Goal: Information Seeking & Learning: Learn about a topic

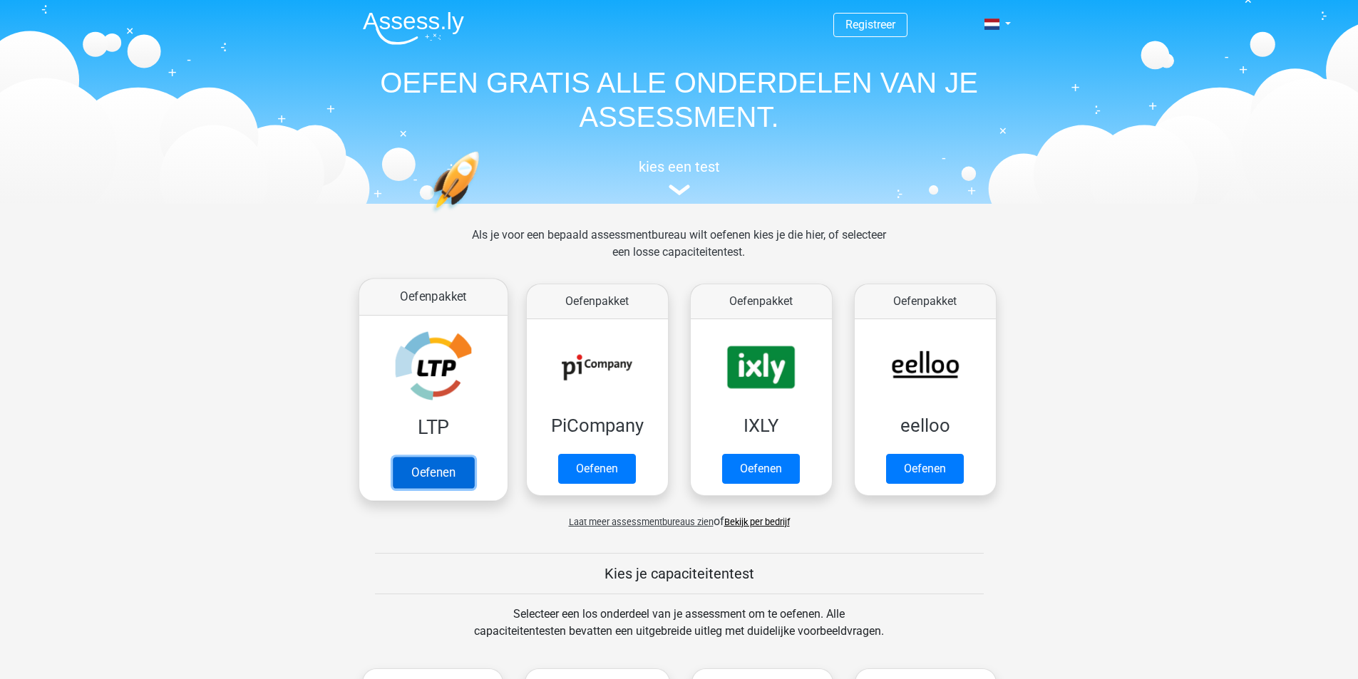
click at [431, 471] on link "Oefenen" at bounding box center [432, 472] width 81 height 31
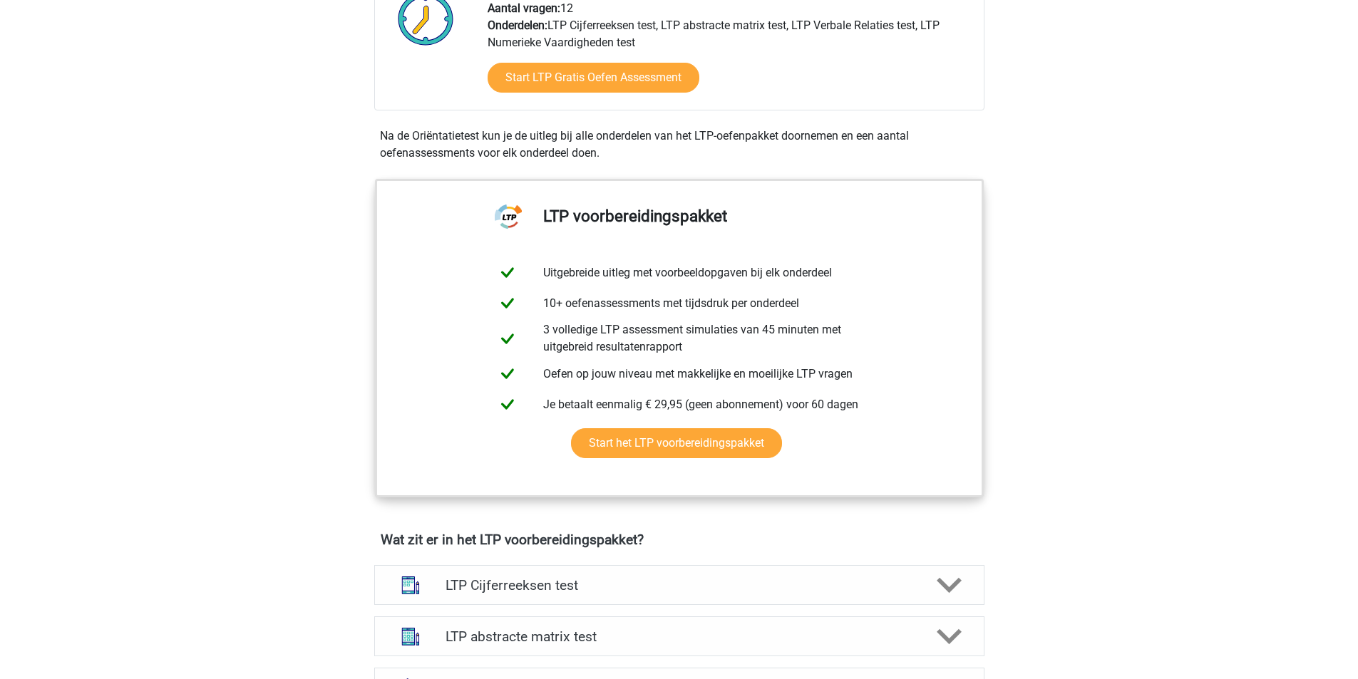
scroll to position [428, 0]
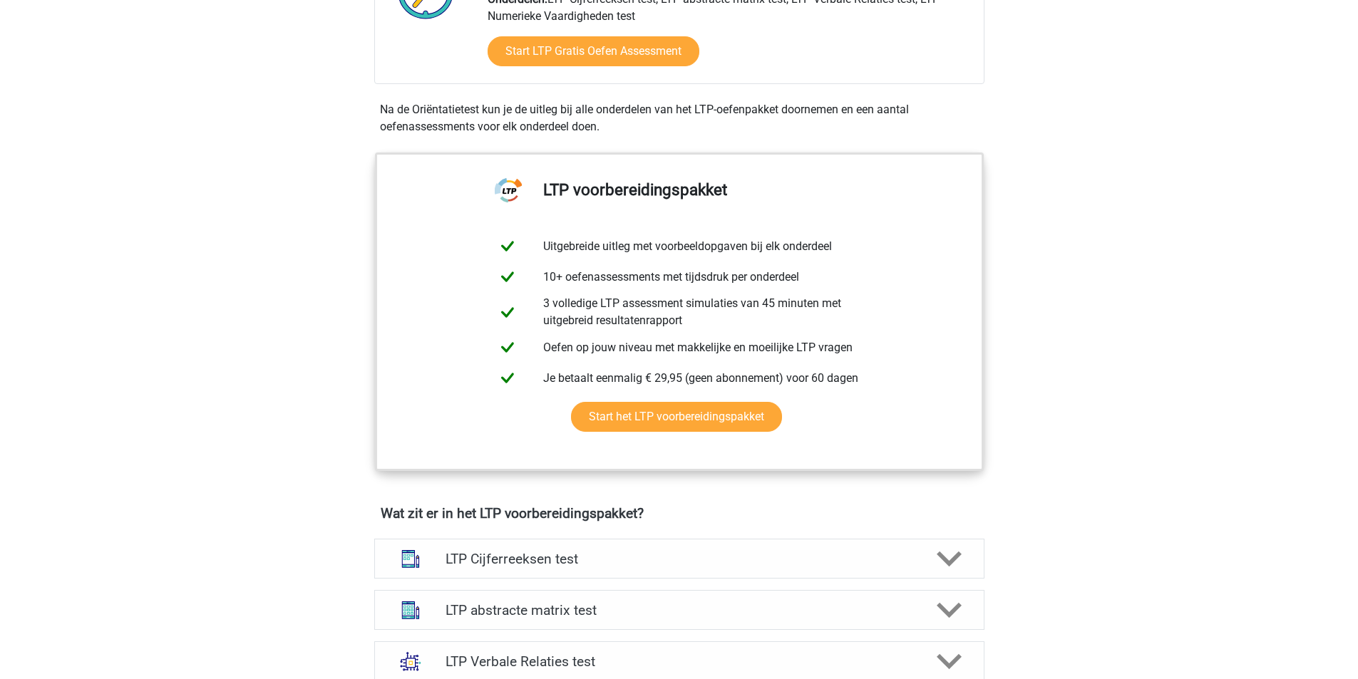
click at [111, 332] on div "Registreer Nederlands" at bounding box center [679, 684] width 1358 height 2225
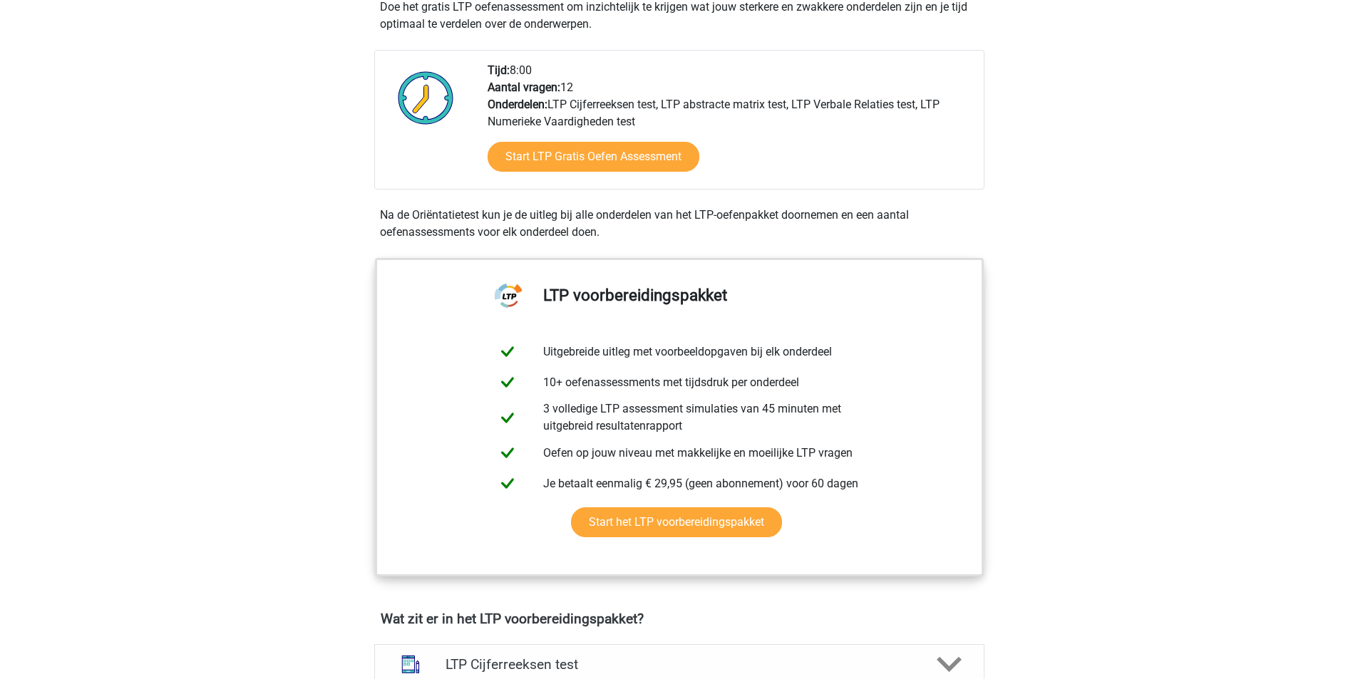
scroll to position [214, 0]
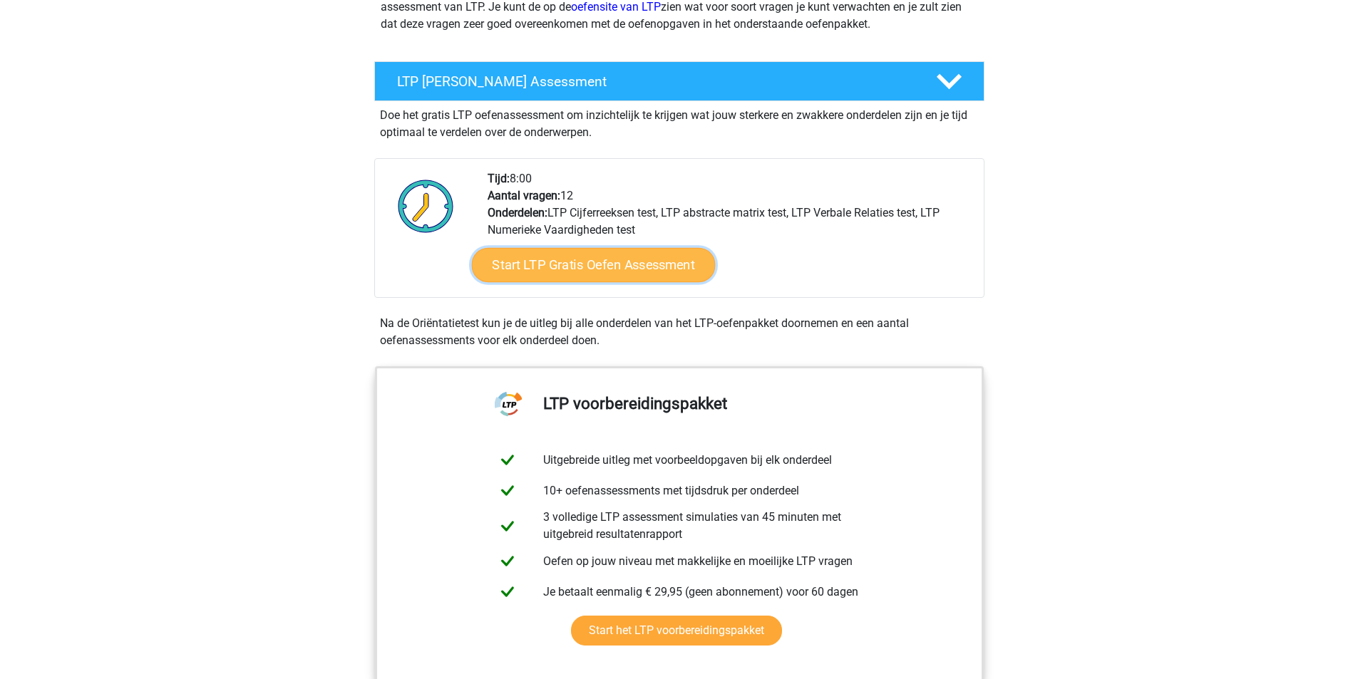
click at [580, 275] on link "Start LTP Gratis Oefen Assessment" at bounding box center [593, 265] width 244 height 34
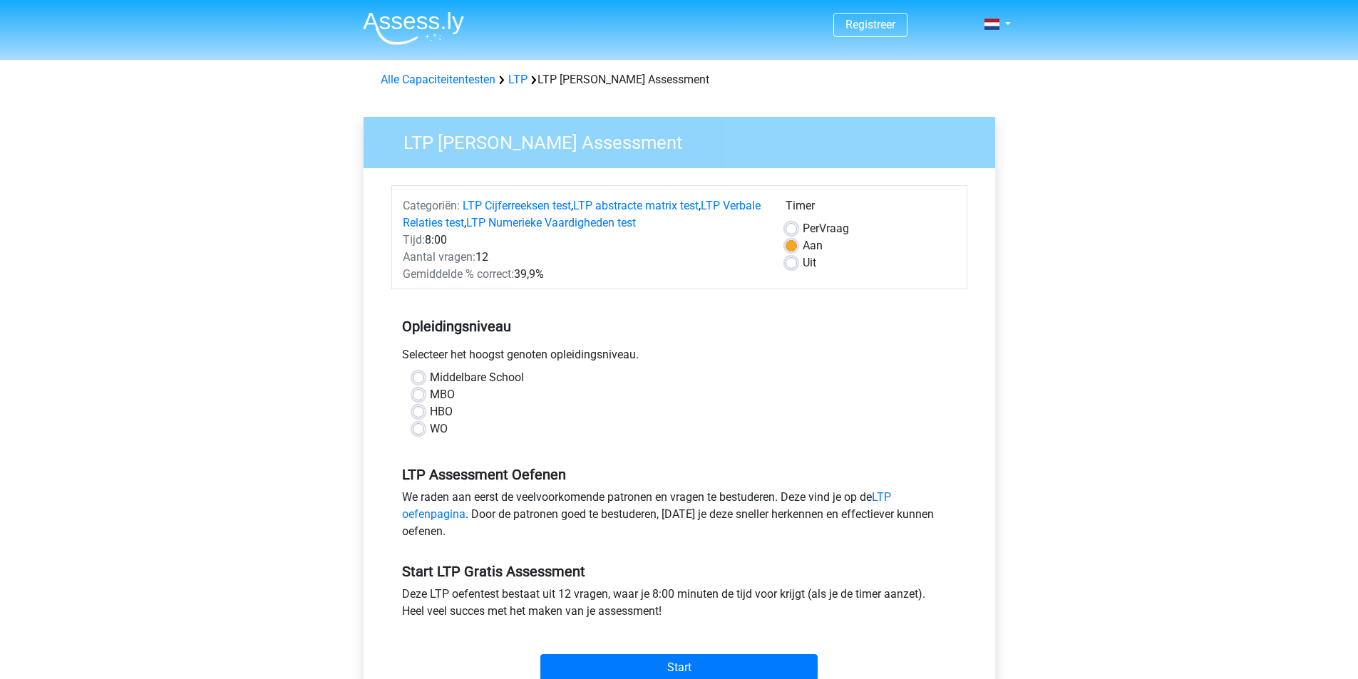
click at [430, 383] on label "Middelbare School" at bounding box center [477, 377] width 94 height 17
click at [418, 383] on input "Middelbare School" at bounding box center [418, 376] width 11 height 14
radio input "true"
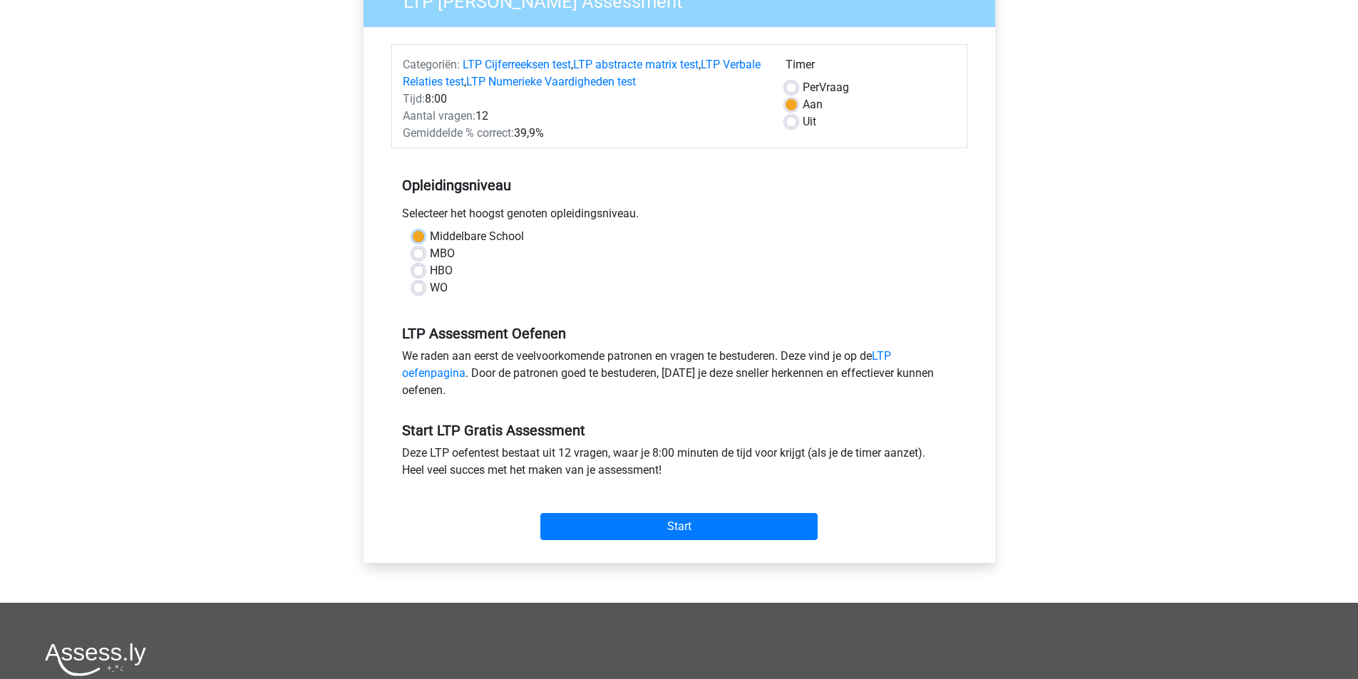
scroll to position [143, 0]
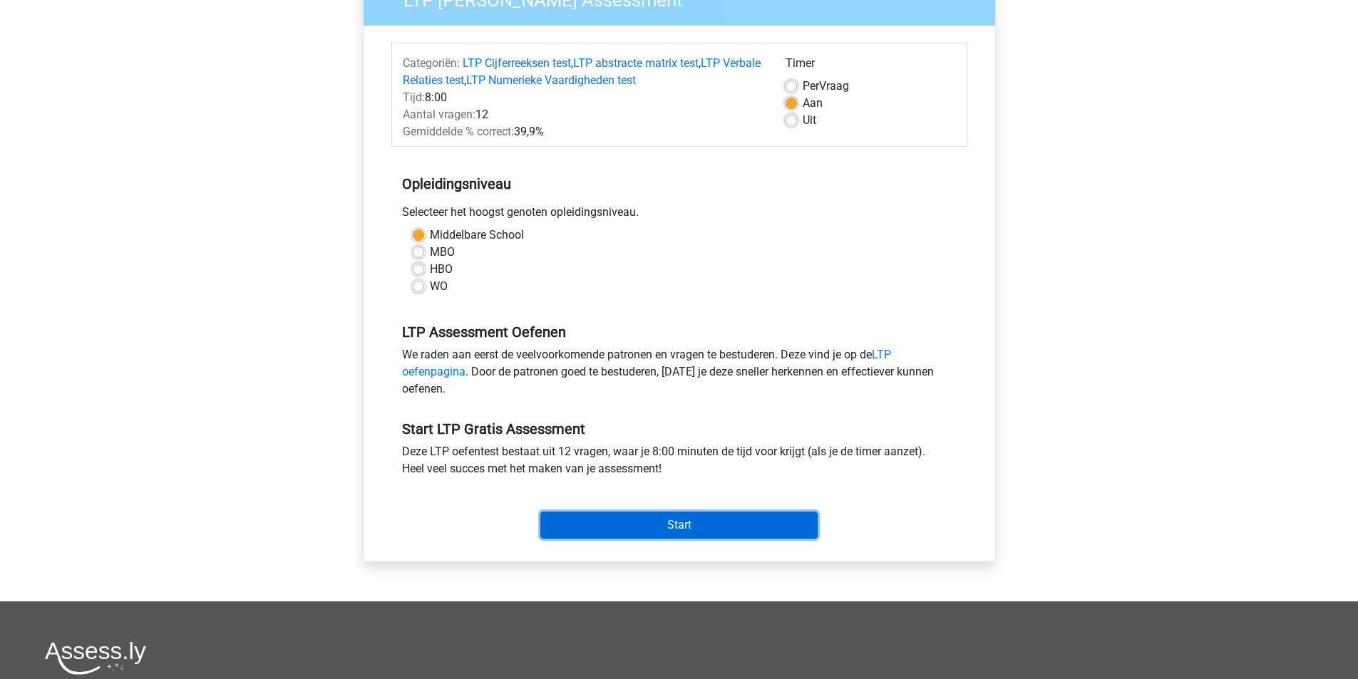
click at [596, 528] on input "Start" at bounding box center [678, 525] width 277 height 27
click at [891, 357] on link "LTP oefenpagina" at bounding box center [646, 363] width 489 height 31
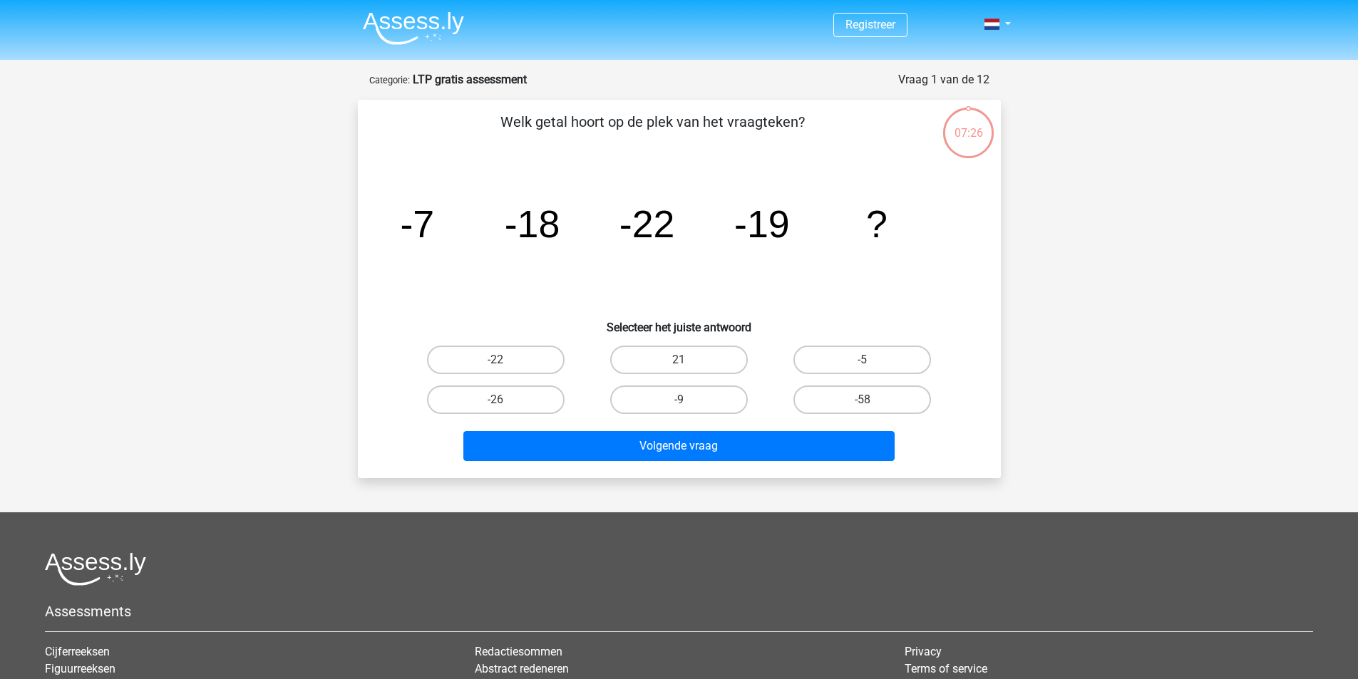
click at [50, 336] on div "Registreer" at bounding box center [679, 444] width 1358 height 889
click at [677, 400] on label "-9" at bounding box center [679, 400] width 138 height 29
click at [679, 400] on input "-9" at bounding box center [683, 404] width 9 height 9
radio input "true"
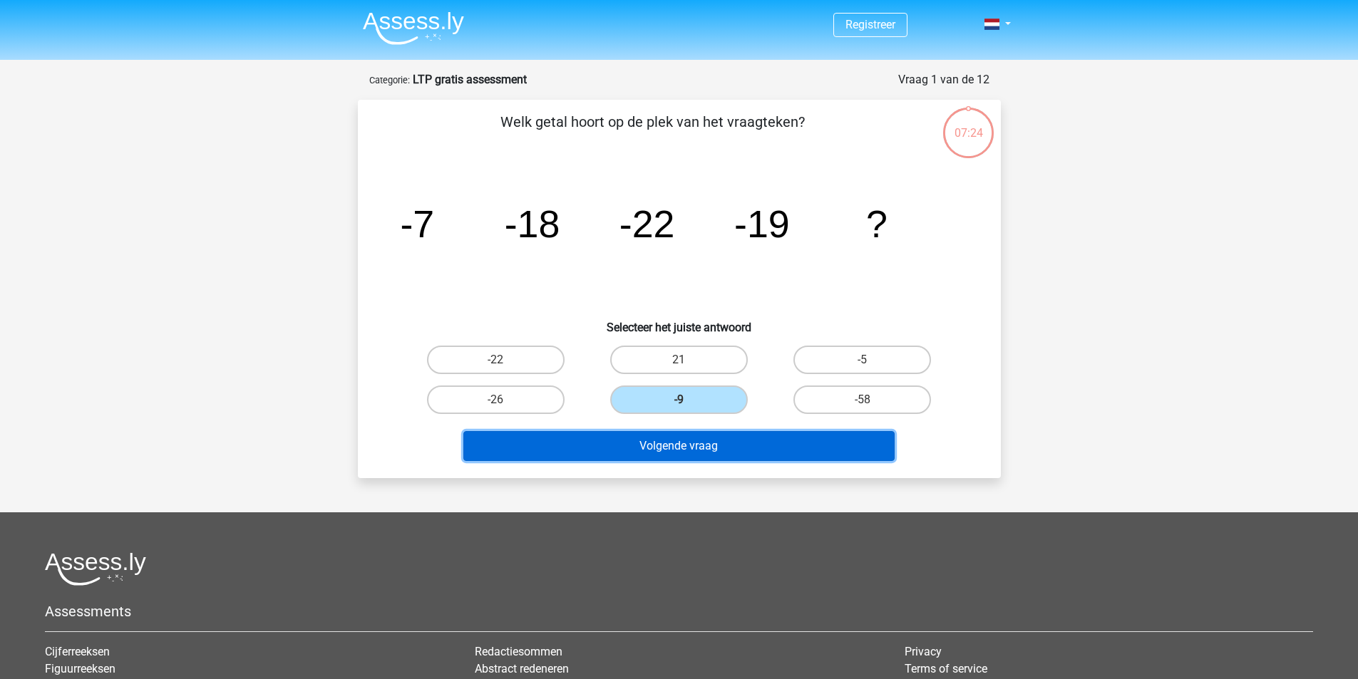
click at [666, 444] on button "Volgende vraag" at bounding box center [678, 446] width 431 height 30
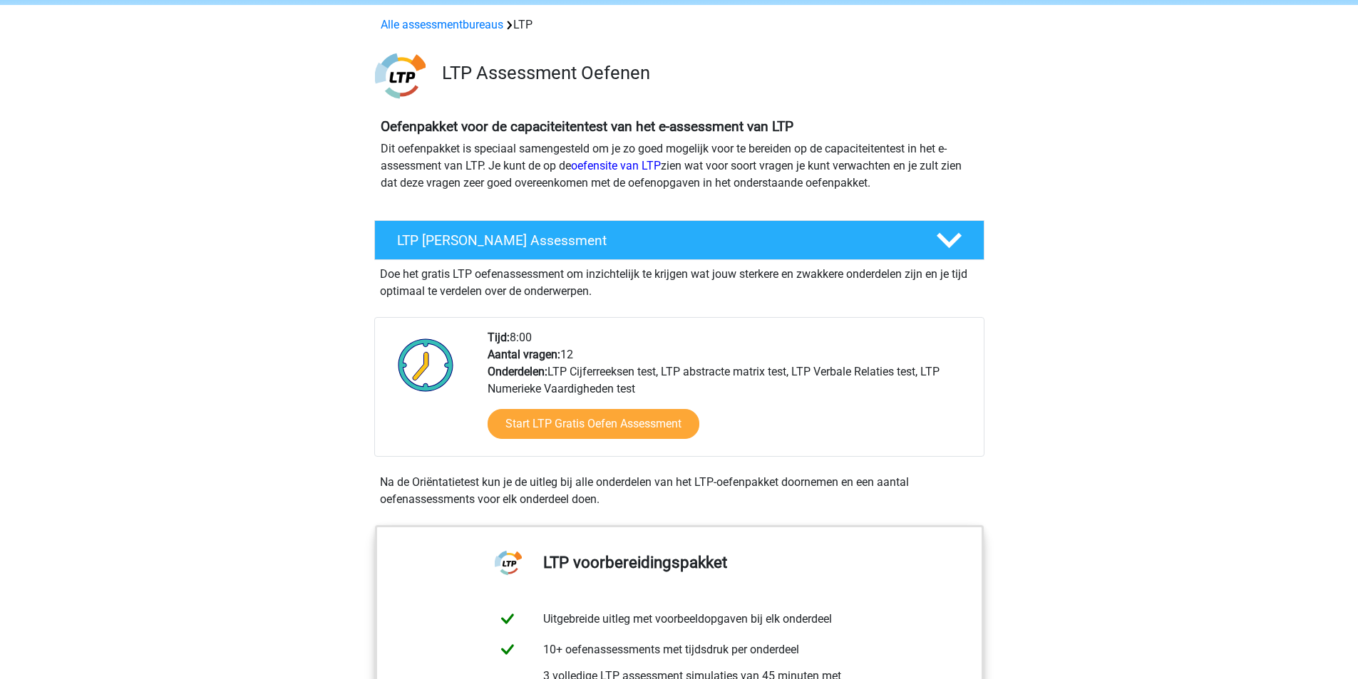
scroll to position [71, 0]
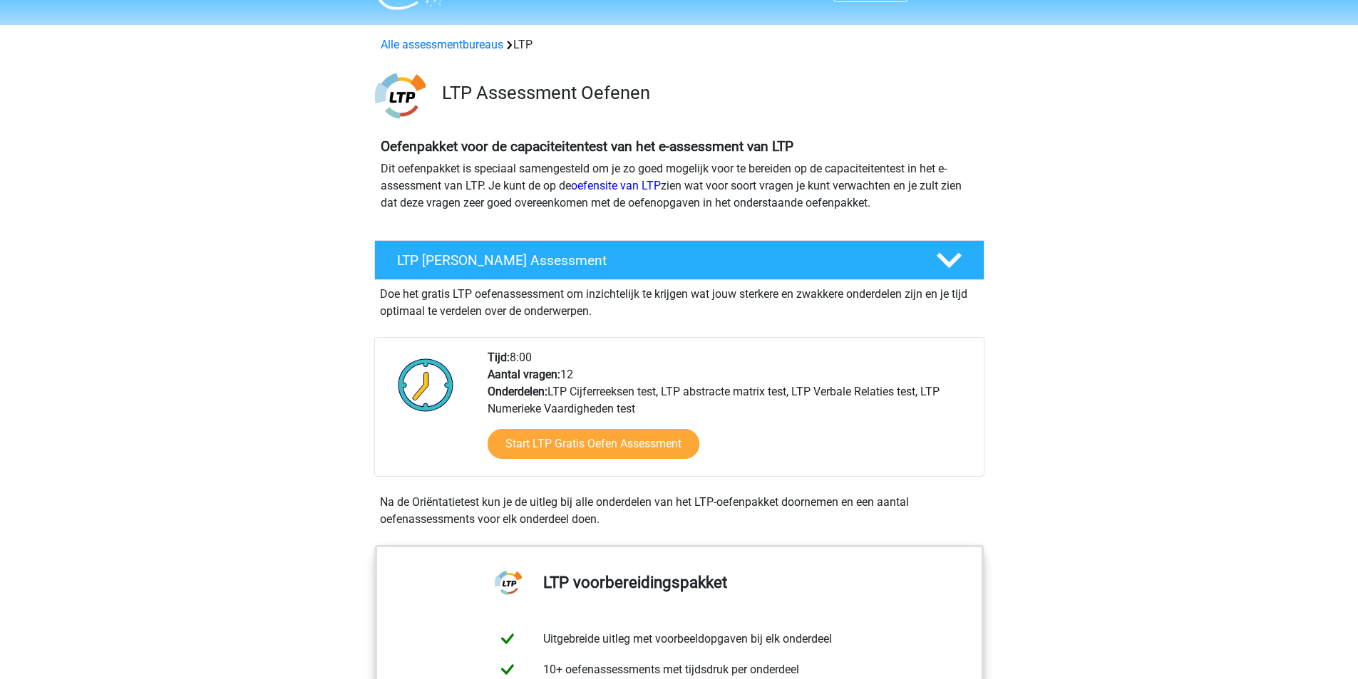
scroll to position [0, 0]
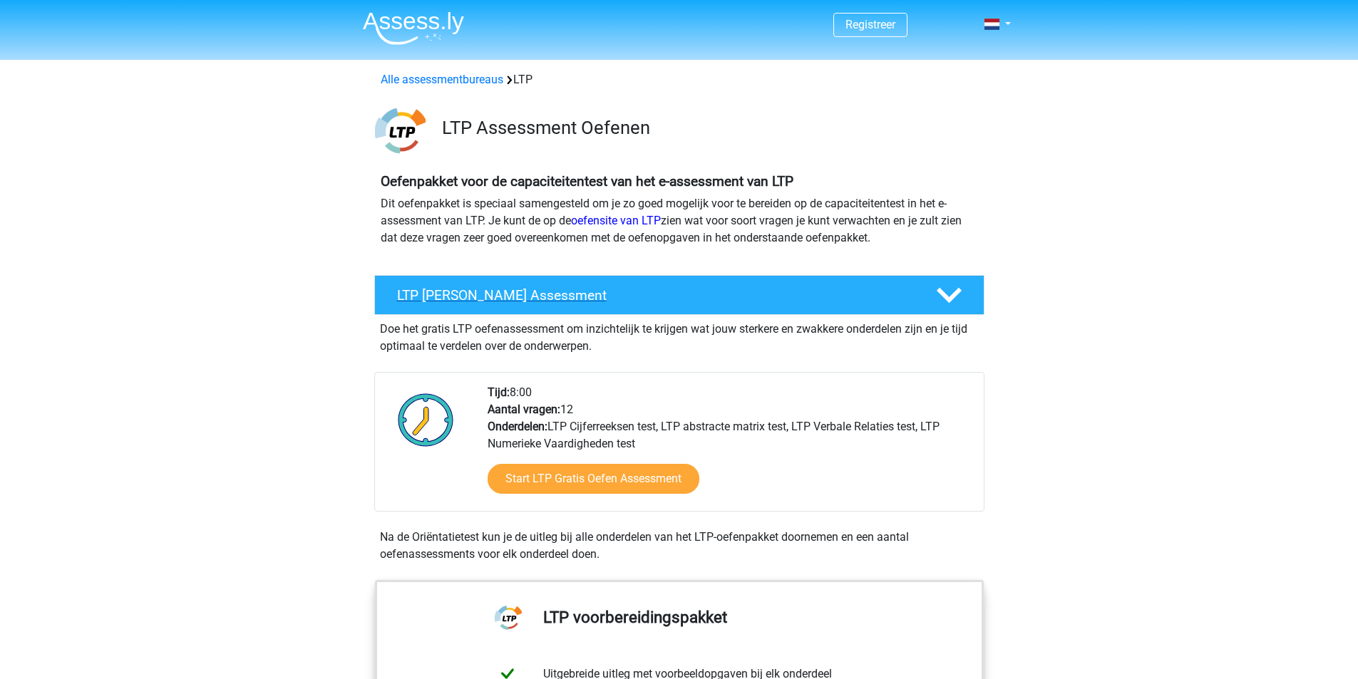
click at [580, 297] on h4 "LTP Gratis Oefen Assessment" at bounding box center [655, 295] width 516 height 16
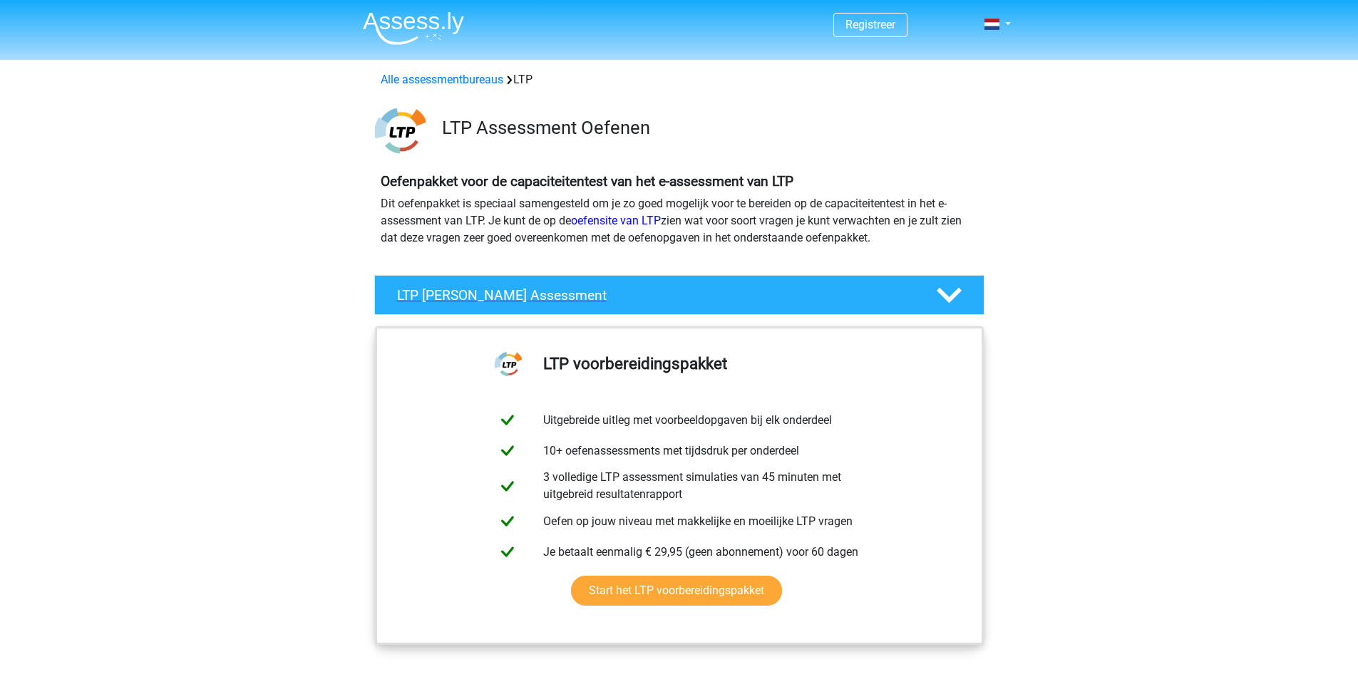
click at [580, 297] on h4 "LTP Gratis Oefen Assessment" at bounding box center [655, 295] width 516 height 16
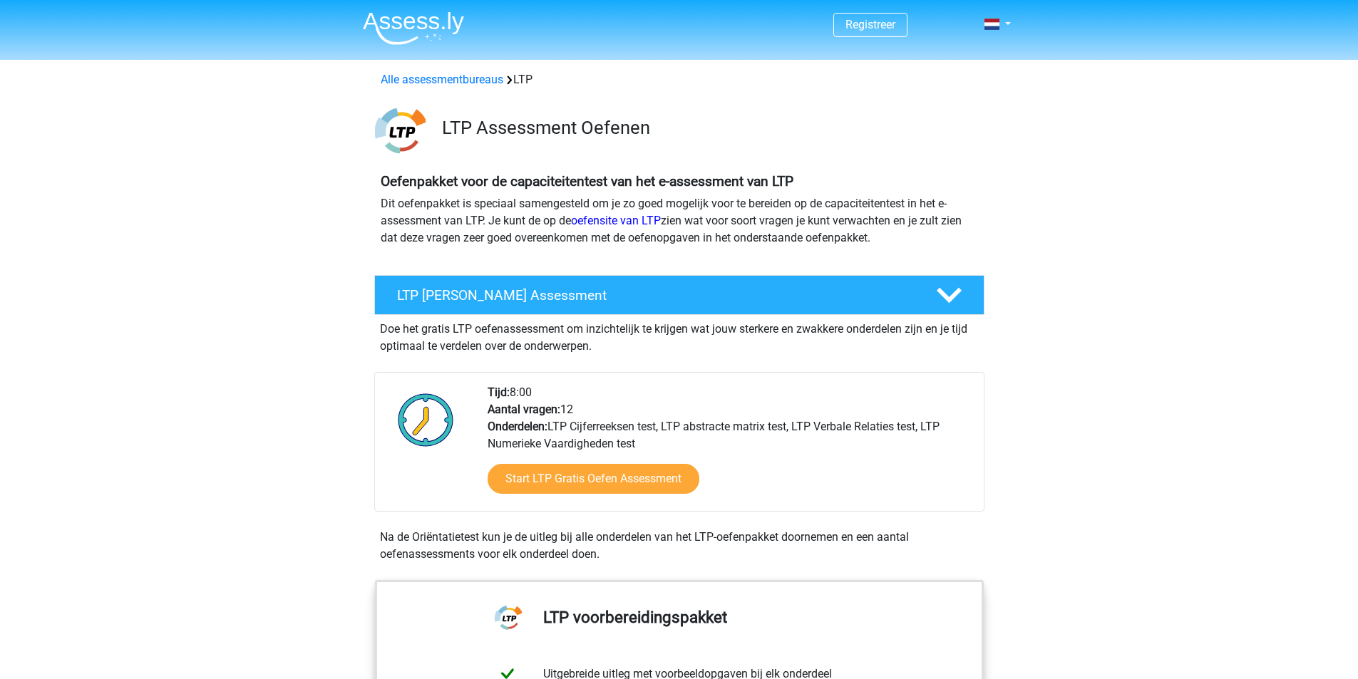
drag, startPoint x: 56, startPoint y: 339, endPoint x: 77, endPoint y: 338, distance: 21.4
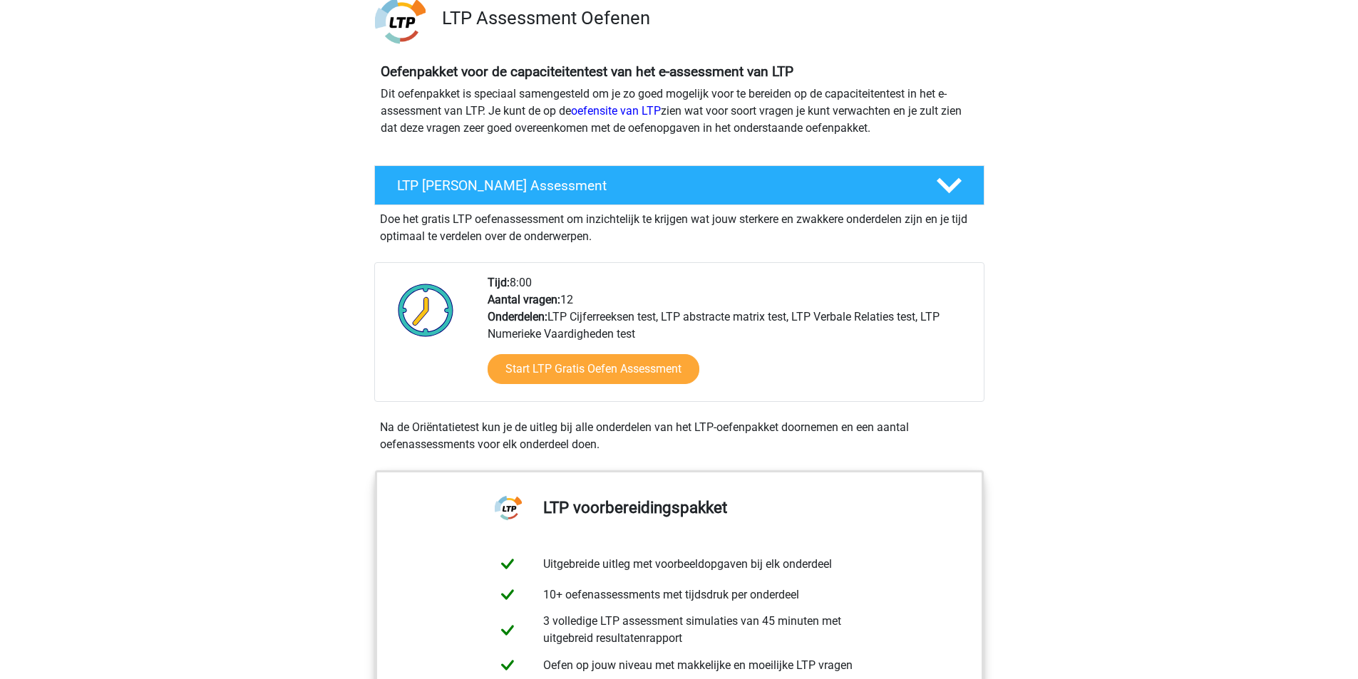
scroll to position [214, 0]
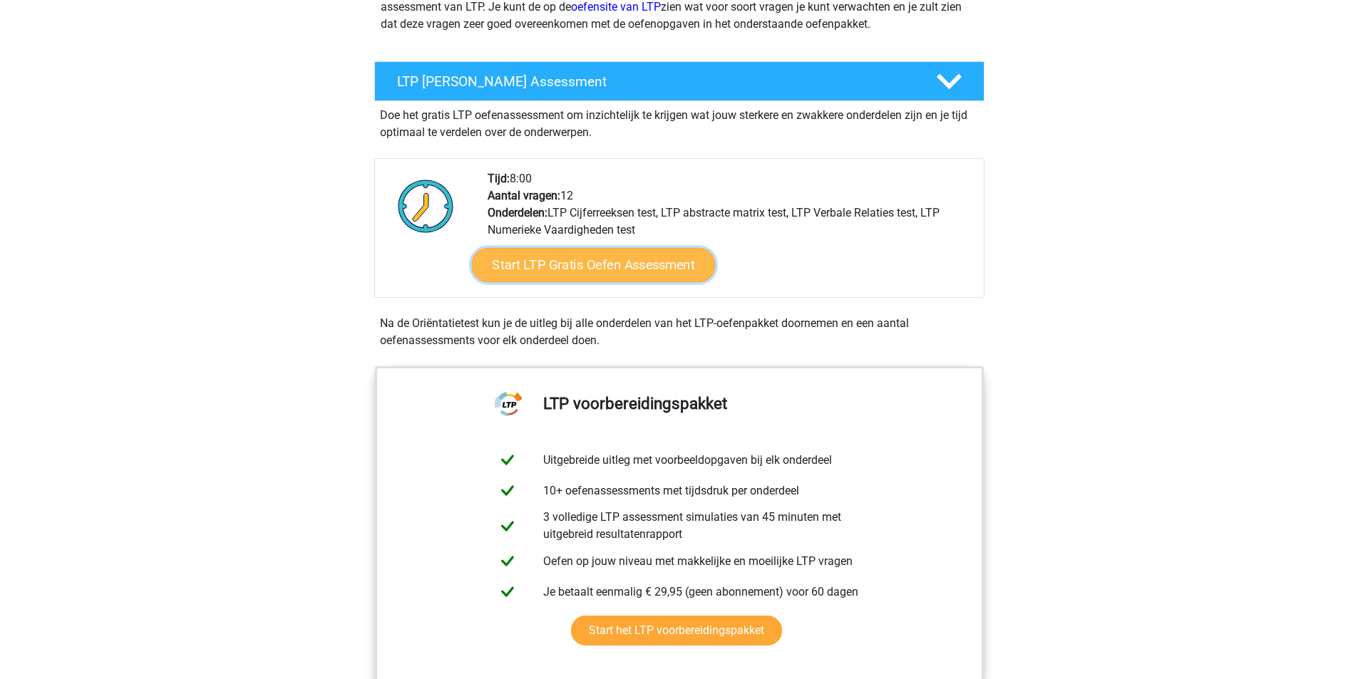
click at [560, 259] on link "Start LTP Gratis Oefen Assessment" at bounding box center [593, 265] width 244 height 34
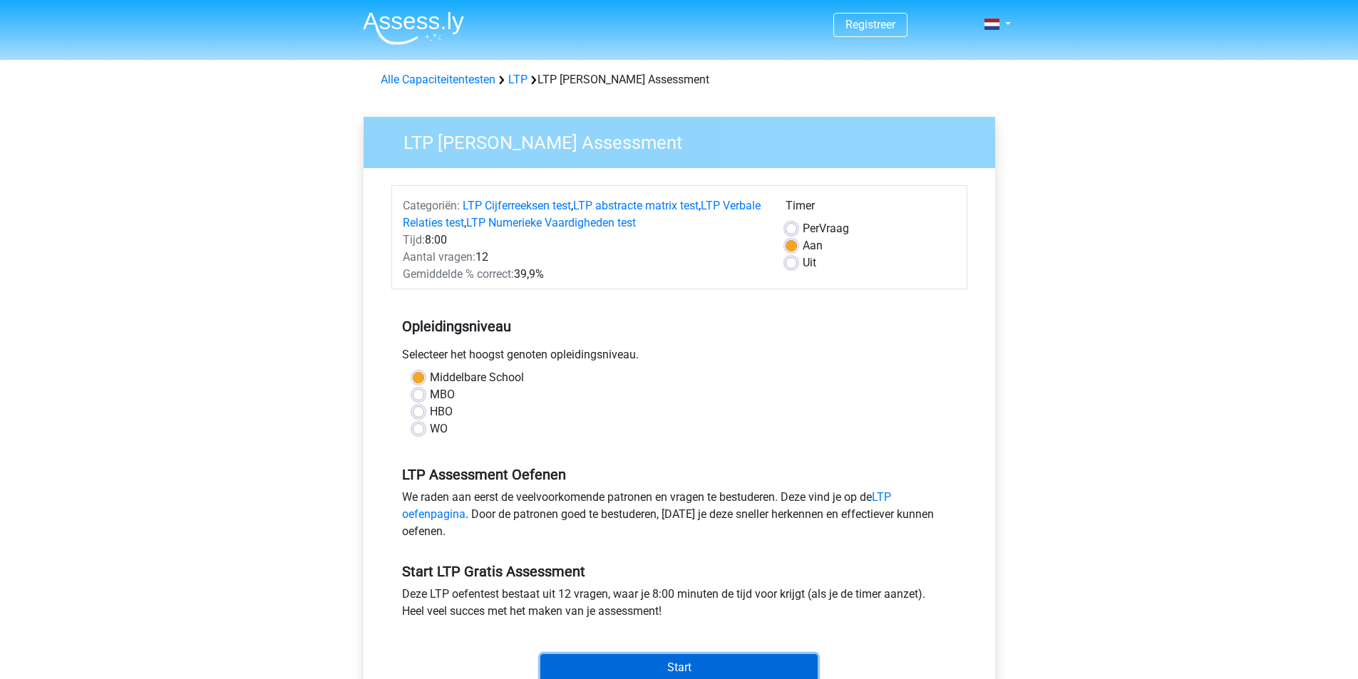
click at [617, 664] on input "Start" at bounding box center [678, 667] width 277 height 27
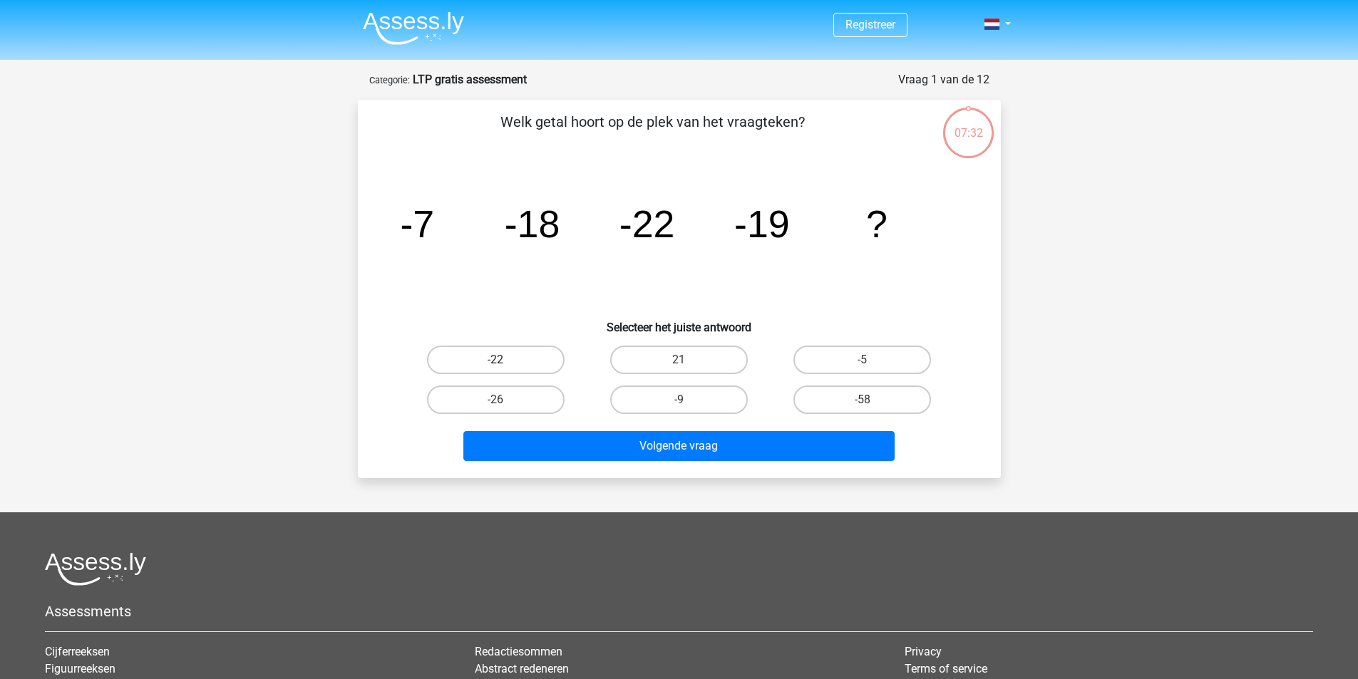
click at [490, 356] on label "-22" at bounding box center [496, 360] width 138 height 29
click at [495, 360] on input "-22" at bounding box center [499, 364] width 9 height 9
radio input "true"
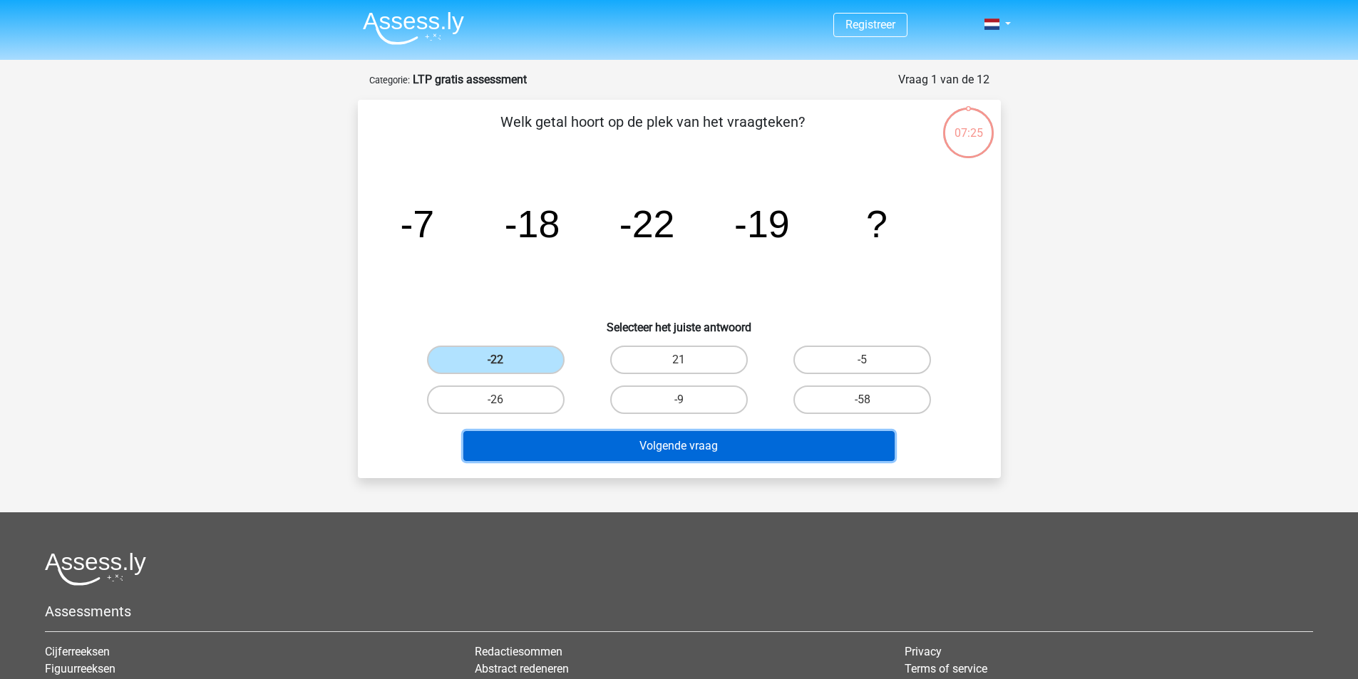
click at [611, 455] on button "Volgende vraag" at bounding box center [678, 446] width 431 height 30
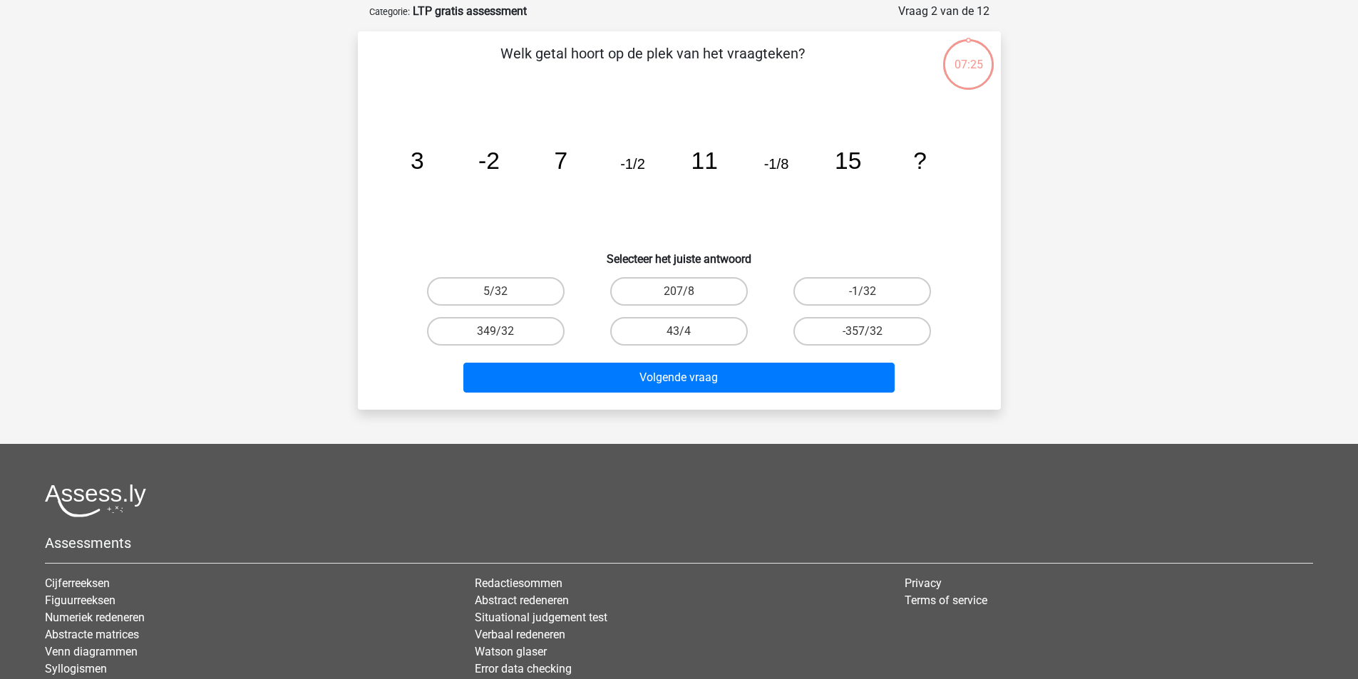
scroll to position [71, 0]
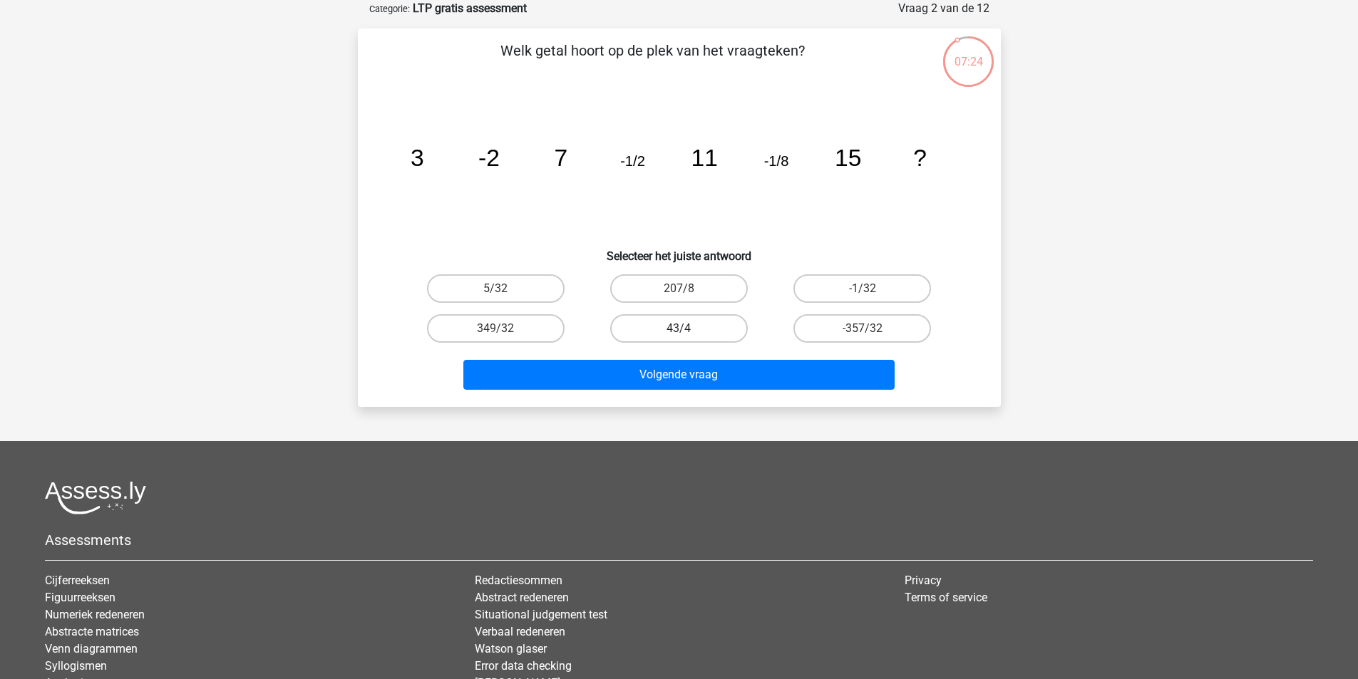
click at [663, 339] on label "43/4" at bounding box center [679, 328] width 138 height 29
click at [679, 338] on input "43/4" at bounding box center [683, 333] width 9 height 9
radio input "true"
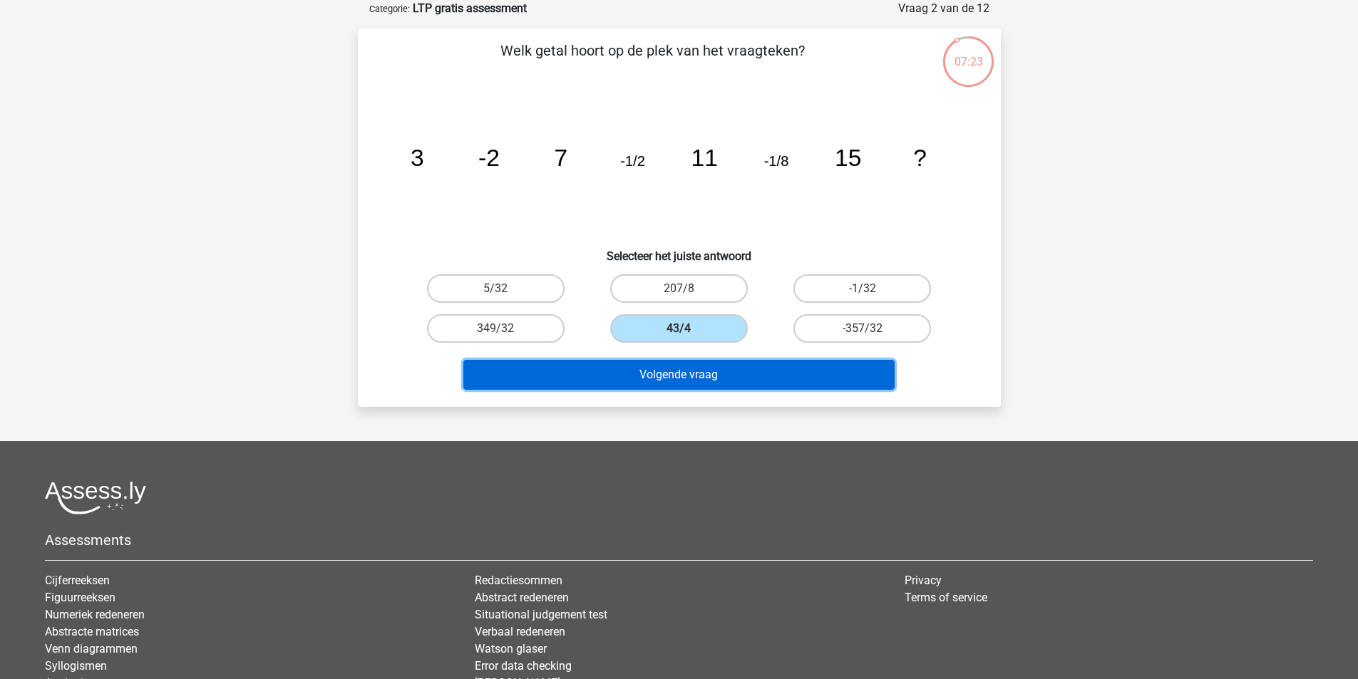
click at [654, 370] on button "Volgende vraag" at bounding box center [678, 375] width 431 height 30
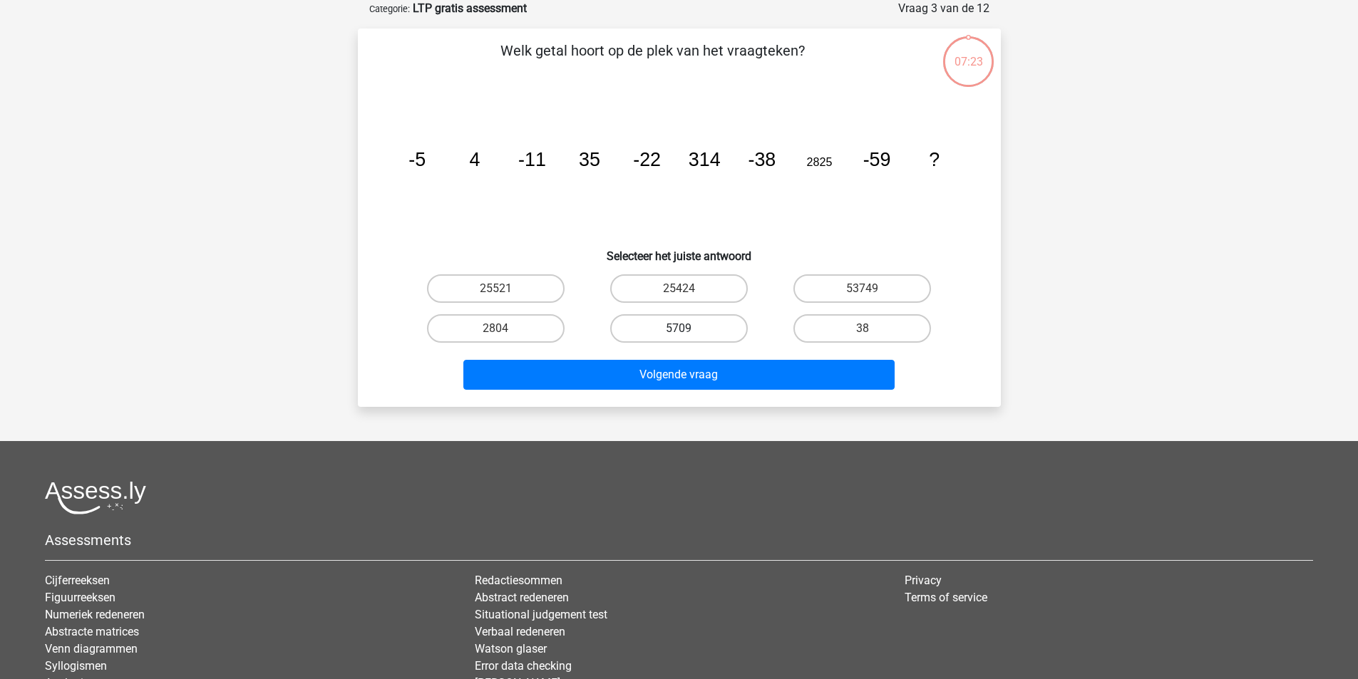
click at [669, 327] on label "5709" at bounding box center [679, 328] width 138 height 29
click at [679, 329] on input "5709" at bounding box center [683, 333] width 9 height 9
radio input "true"
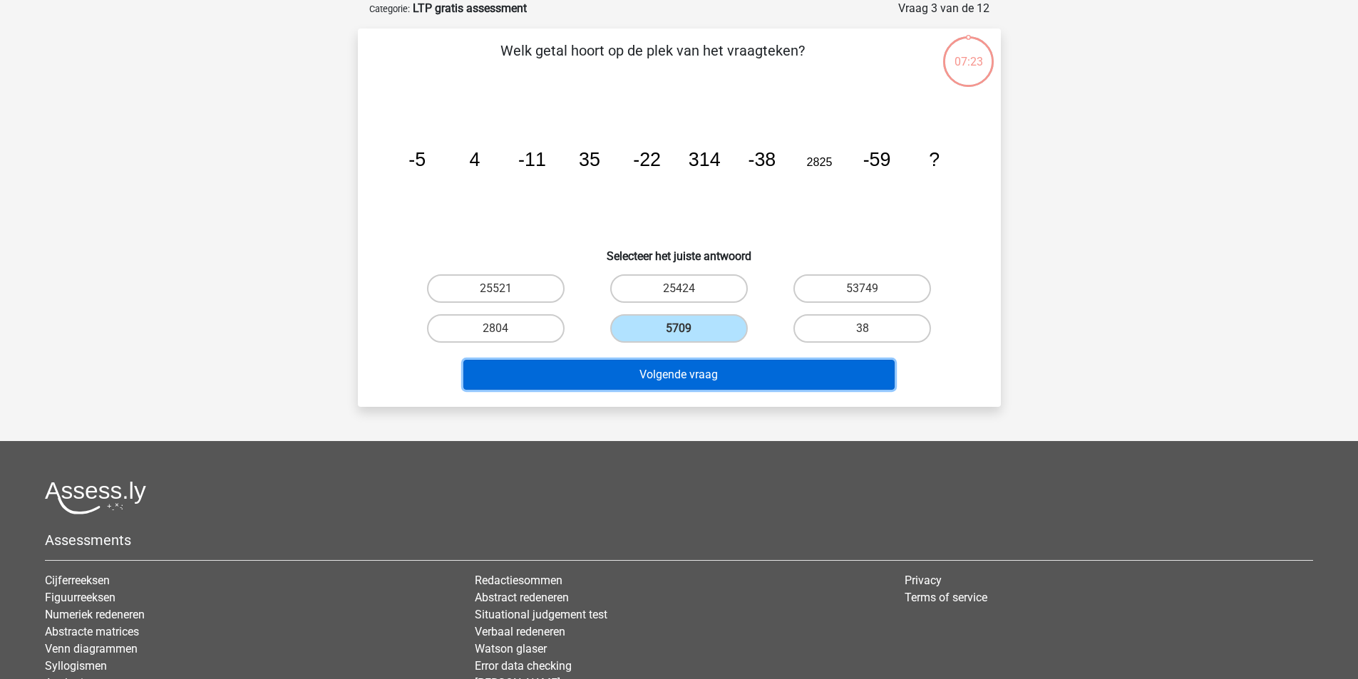
click at [654, 382] on button "Volgende vraag" at bounding box center [678, 375] width 431 height 30
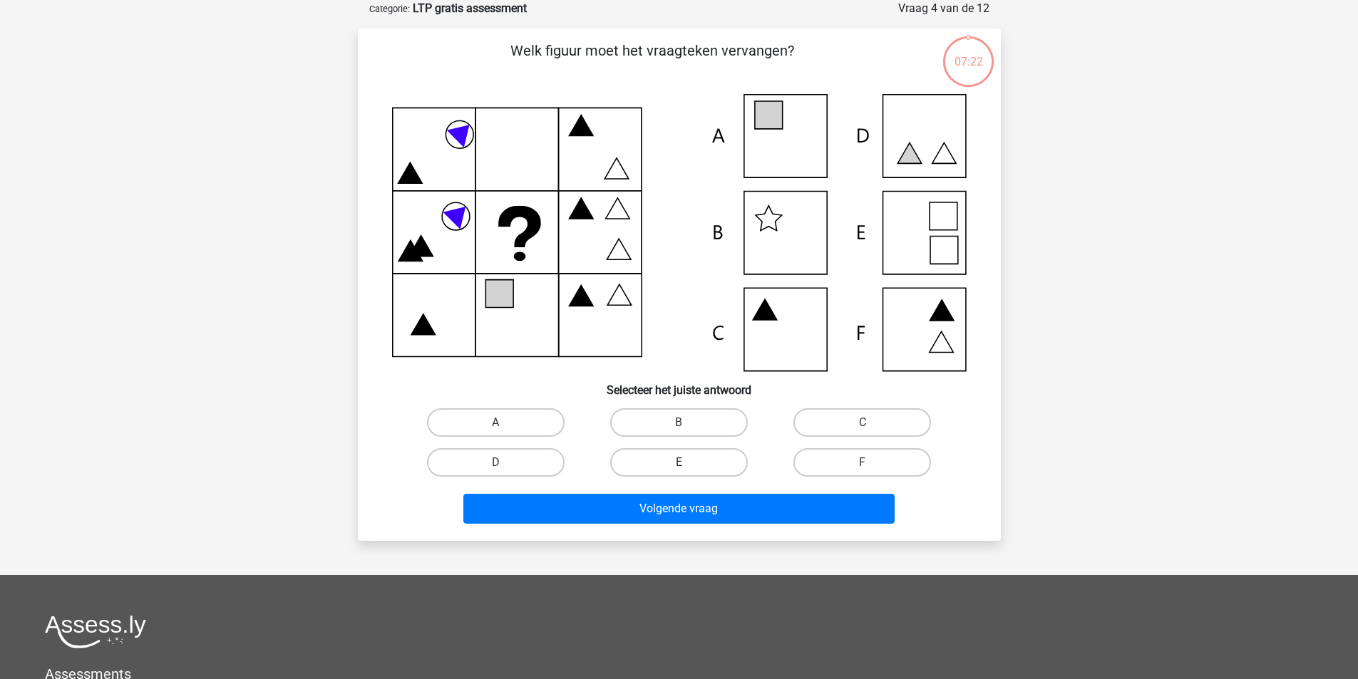
click at [665, 474] on label "E" at bounding box center [679, 462] width 138 height 29
click at [679, 472] on input "E" at bounding box center [683, 467] width 9 height 9
radio input "true"
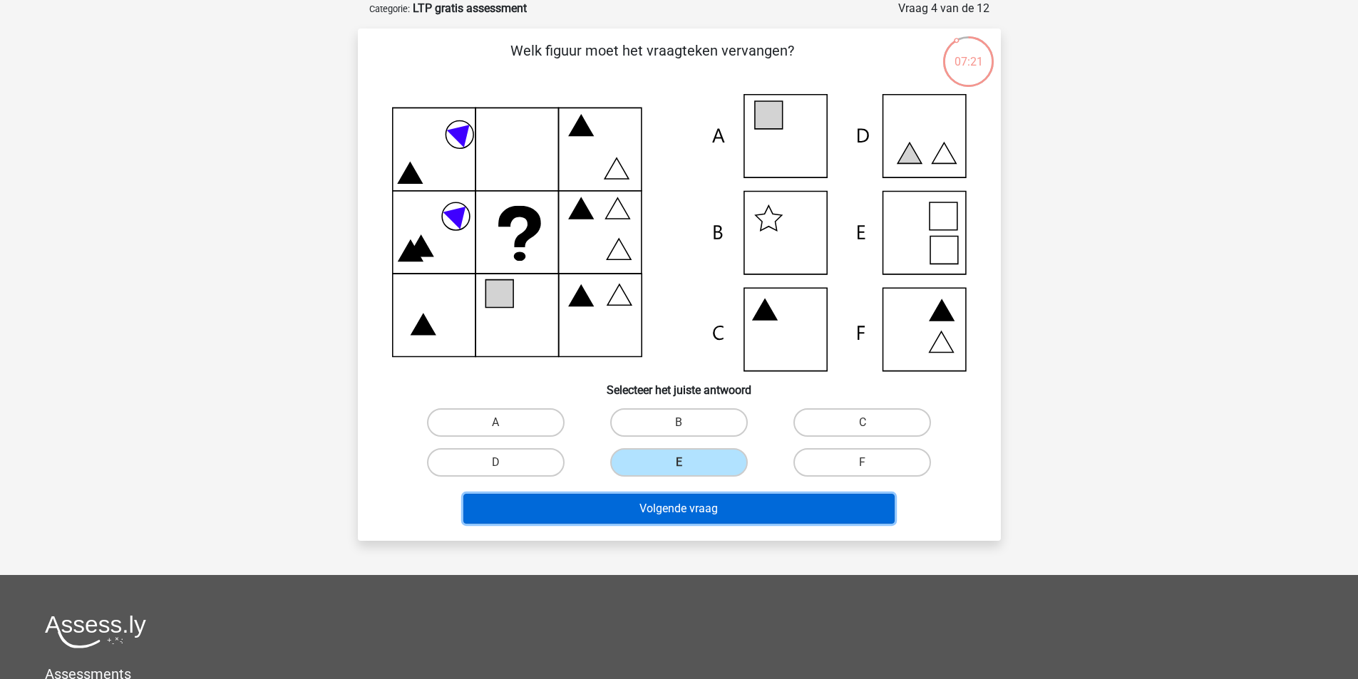
drag, startPoint x: 665, startPoint y: 511, endPoint x: 668, endPoint y: 493, distance: 18.0
click at [665, 510] on button "Volgende vraag" at bounding box center [678, 509] width 431 height 30
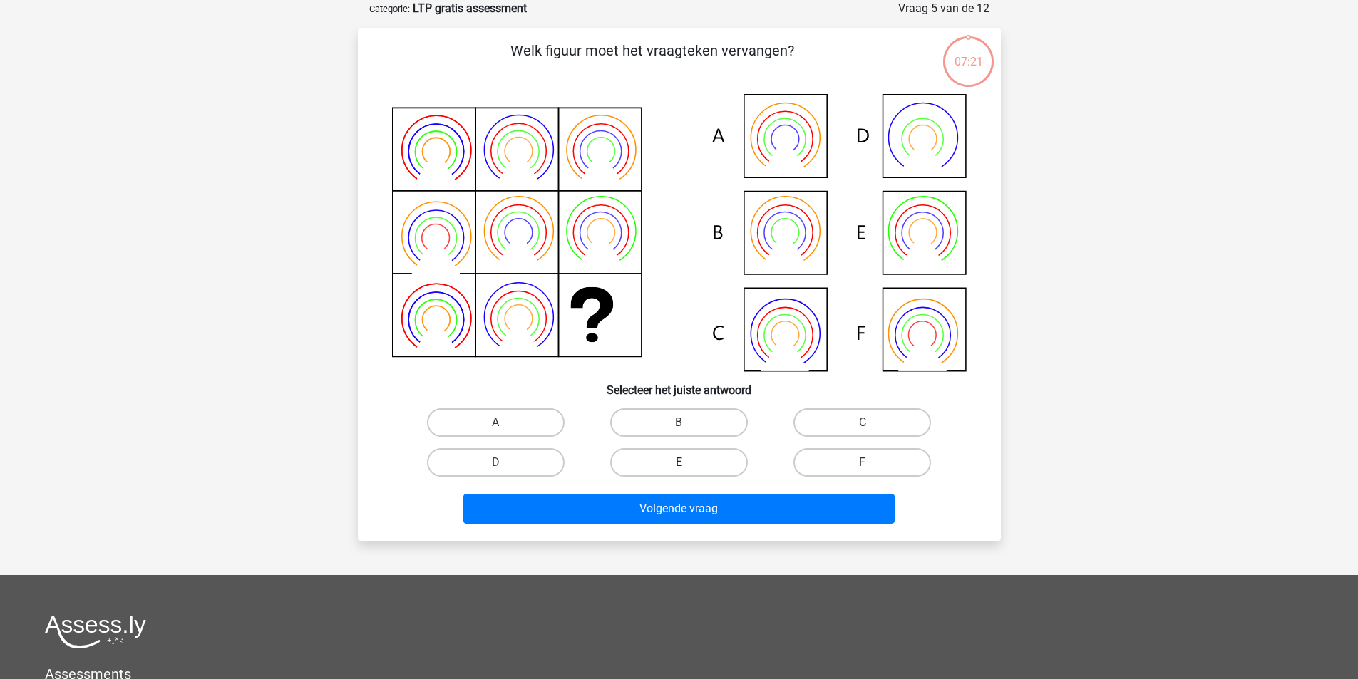
click at [677, 463] on label "E" at bounding box center [679, 462] width 138 height 29
click at [679, 463] on input "E" at bounding box center [683, 467] width 9 height 9
radio input "true"
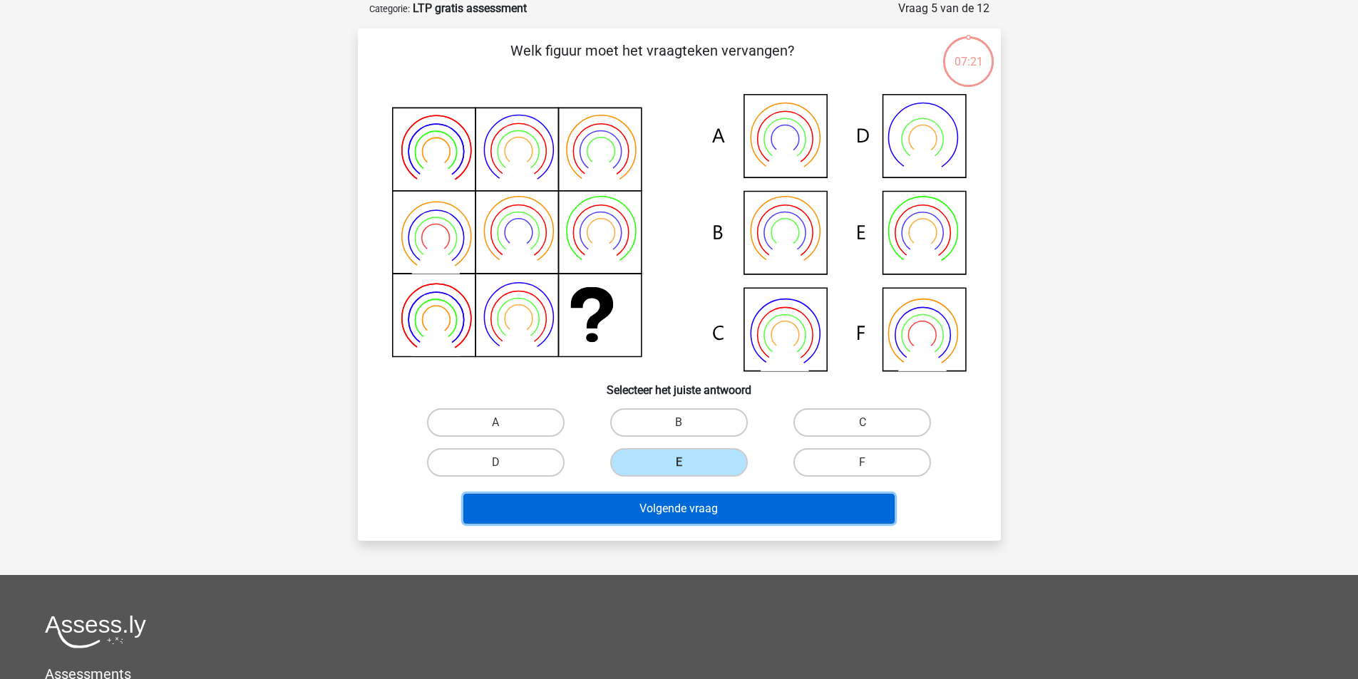
click at [653, 518] on button "Volgende vraag" at bounding box center [678, 509] width 431 height 30
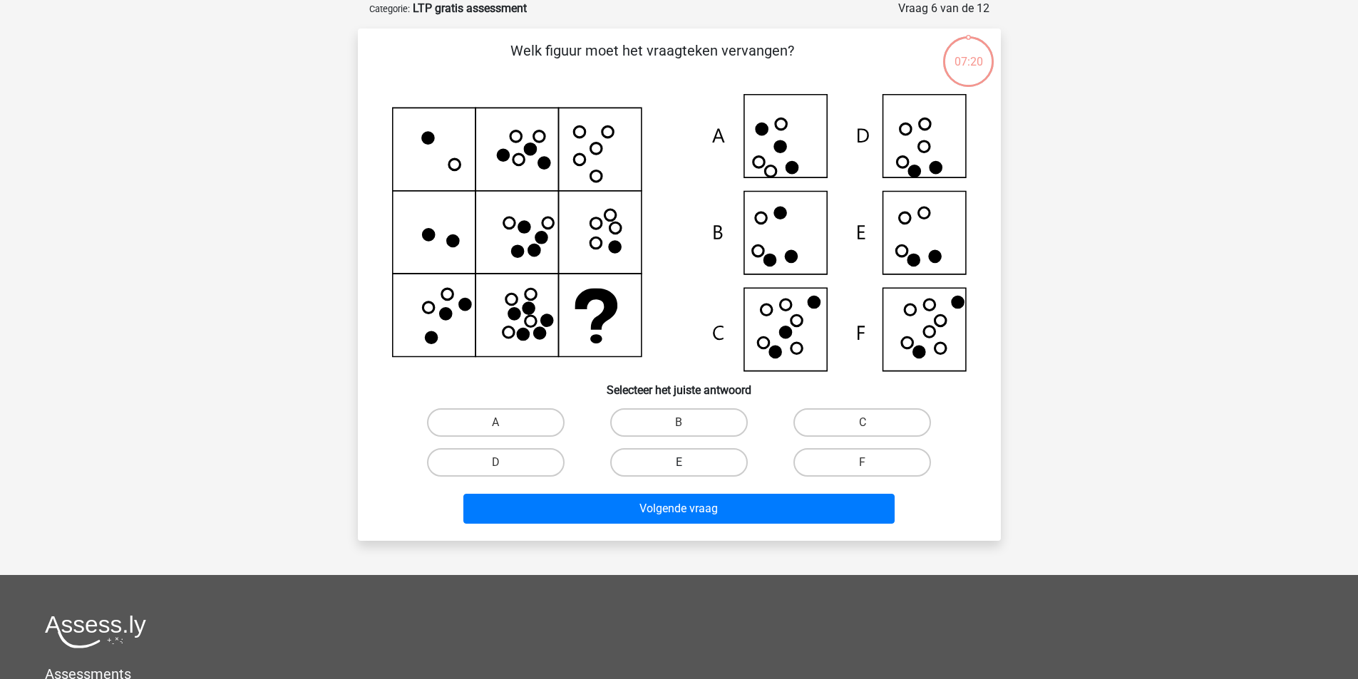
click at [669, 470] on label "E" at bounding box center [679, 462] width 138 height 29
click at [679, 470] on input "E" at bounding box center [683, 467] width 9 height 9
radio input "true"
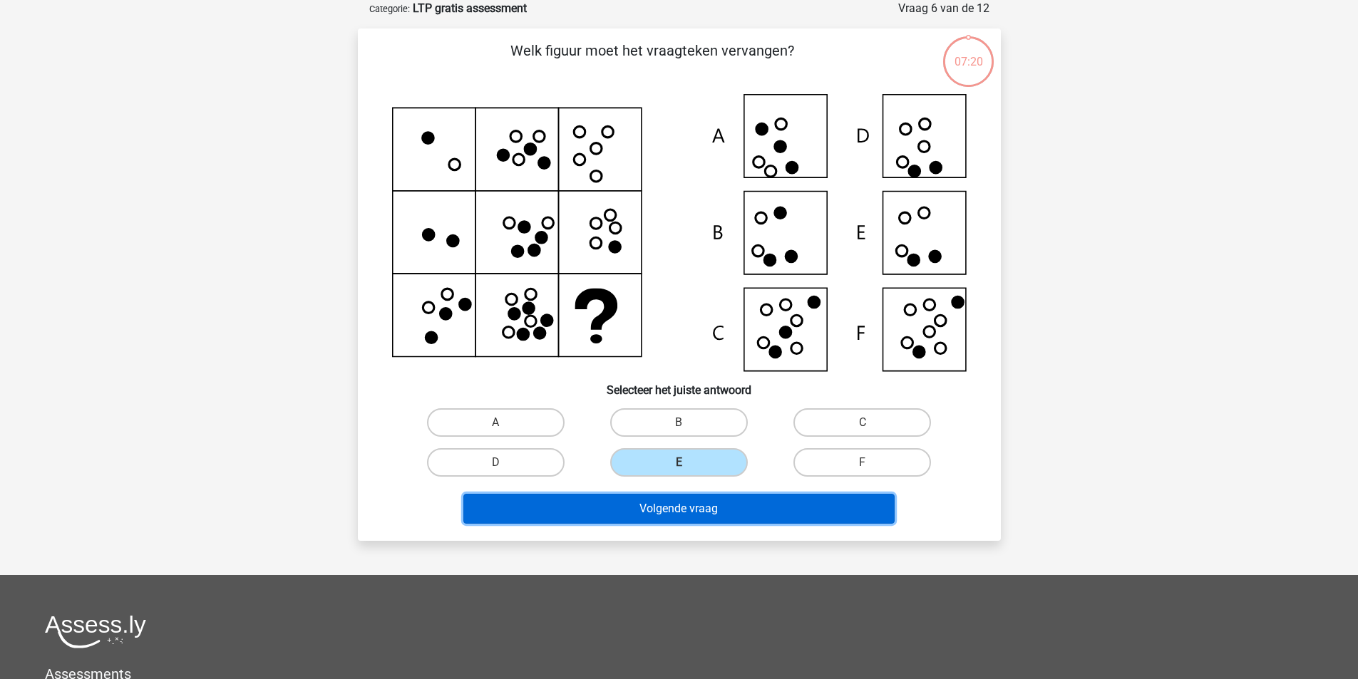
click at [657, 504] on button "Volgende vraag" at bounding box center [678, 509] width 431 height 30
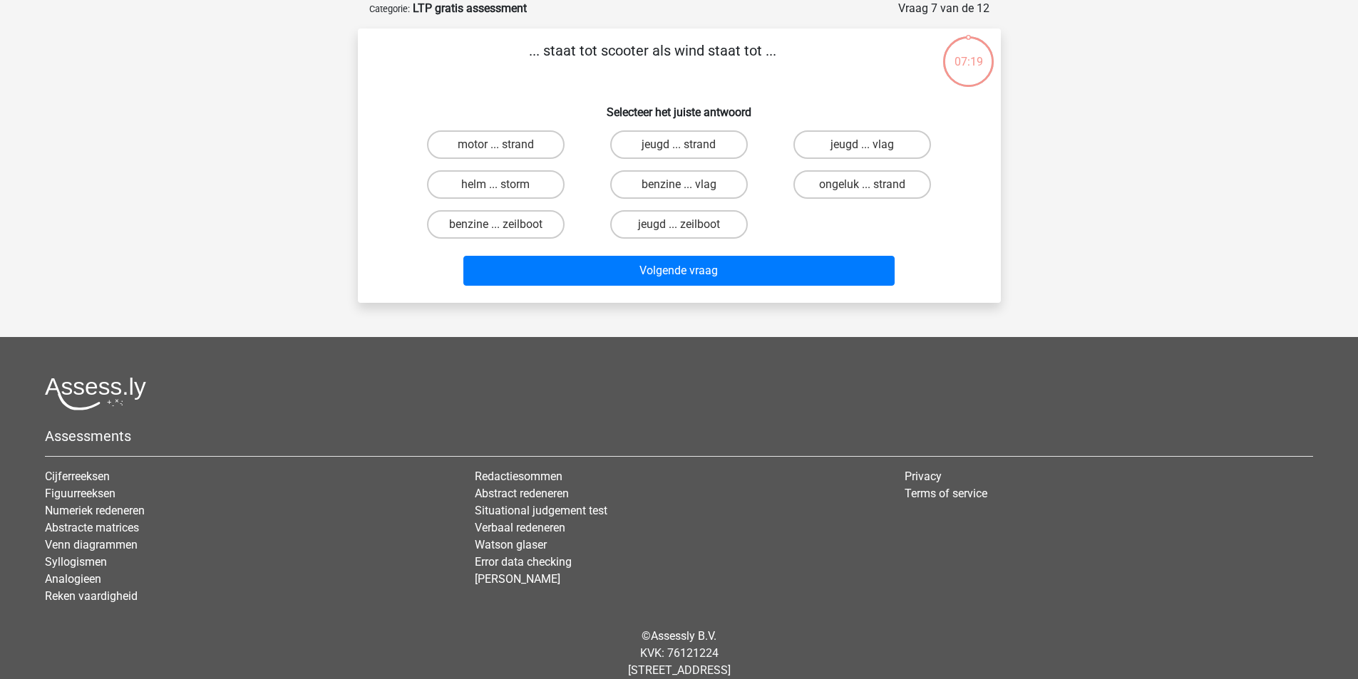
click at [668, 456] on hr at bounding box center [679, 456] width 1268 height 1
click at [640, 230] on label "jeugd ... zeilboot" at bounding box center [679, 224] width 138 height 29
click at [679, 230] on input "jeugd ... zeilboot" at bounding box center [683, 229] width 9 height 9
radio input "true"
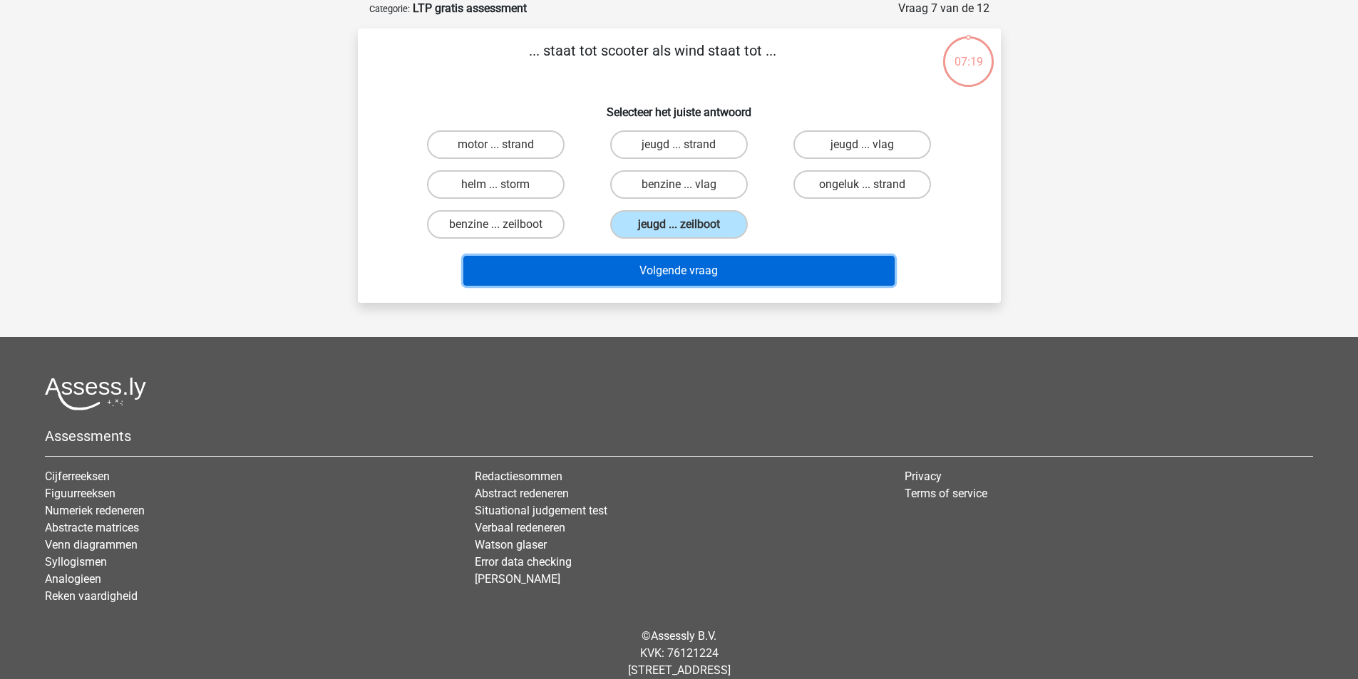
click at [639, 267] on button "Volgende vraag" at bounding box center [678, 271] width 431 height 30
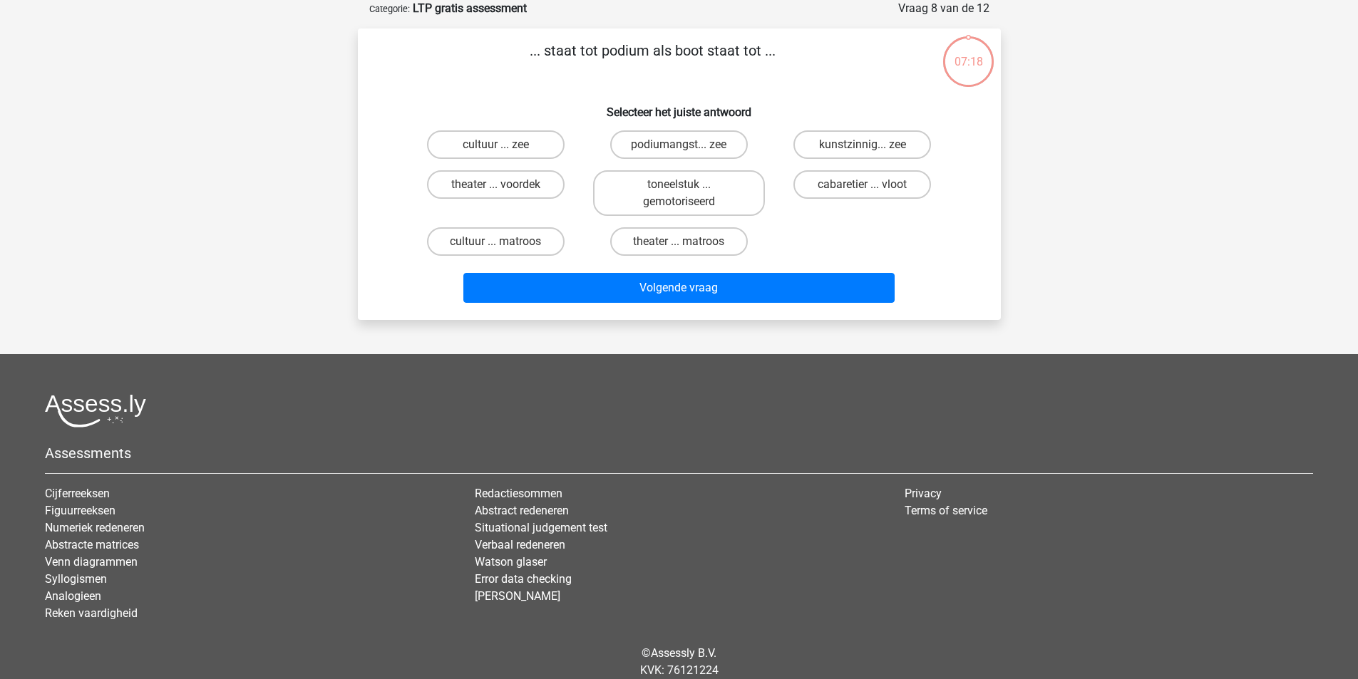
click at [663, 228] on label "theater ... matroos" at bounding box center [679, 241] width 138 height 29
click at [679, 242] on input "theater ... matroos" at bounding box center [683, 246] width 9 height 9
radio input "true"
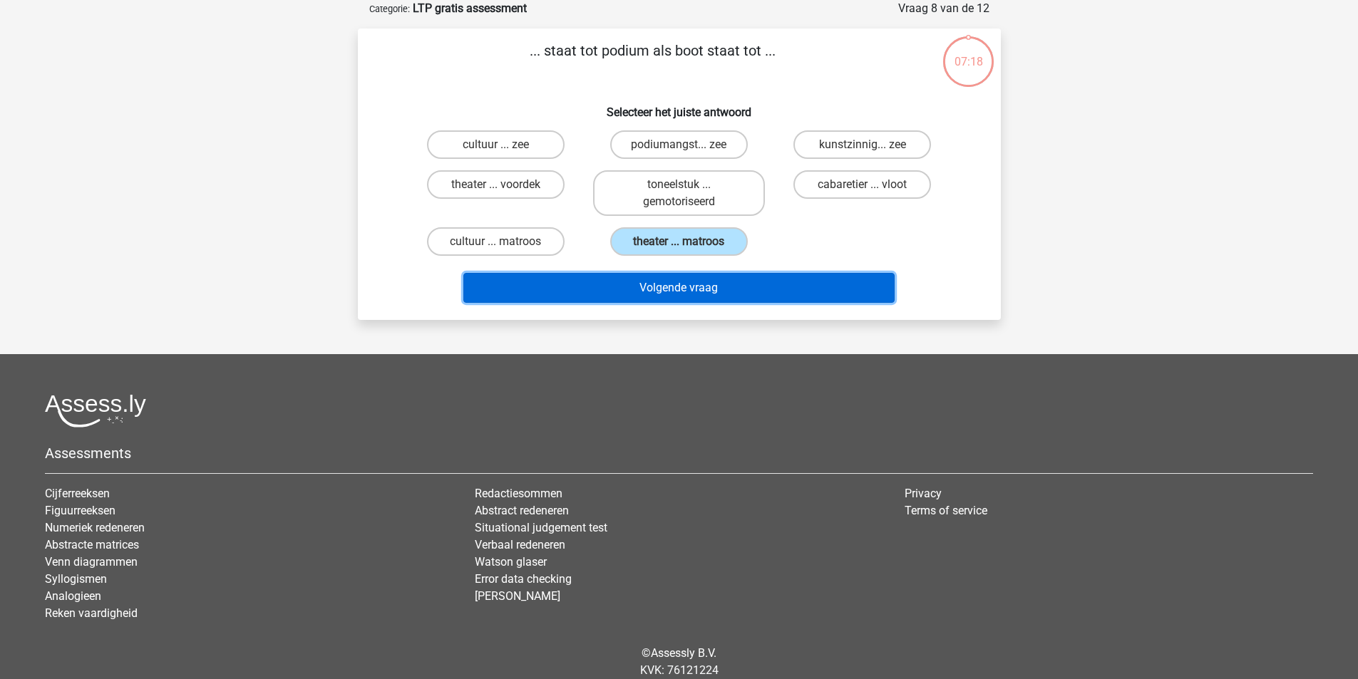
click at [659, 279] on button "Volgende vraag" at bounding box center [678, 288] width 431 height 30
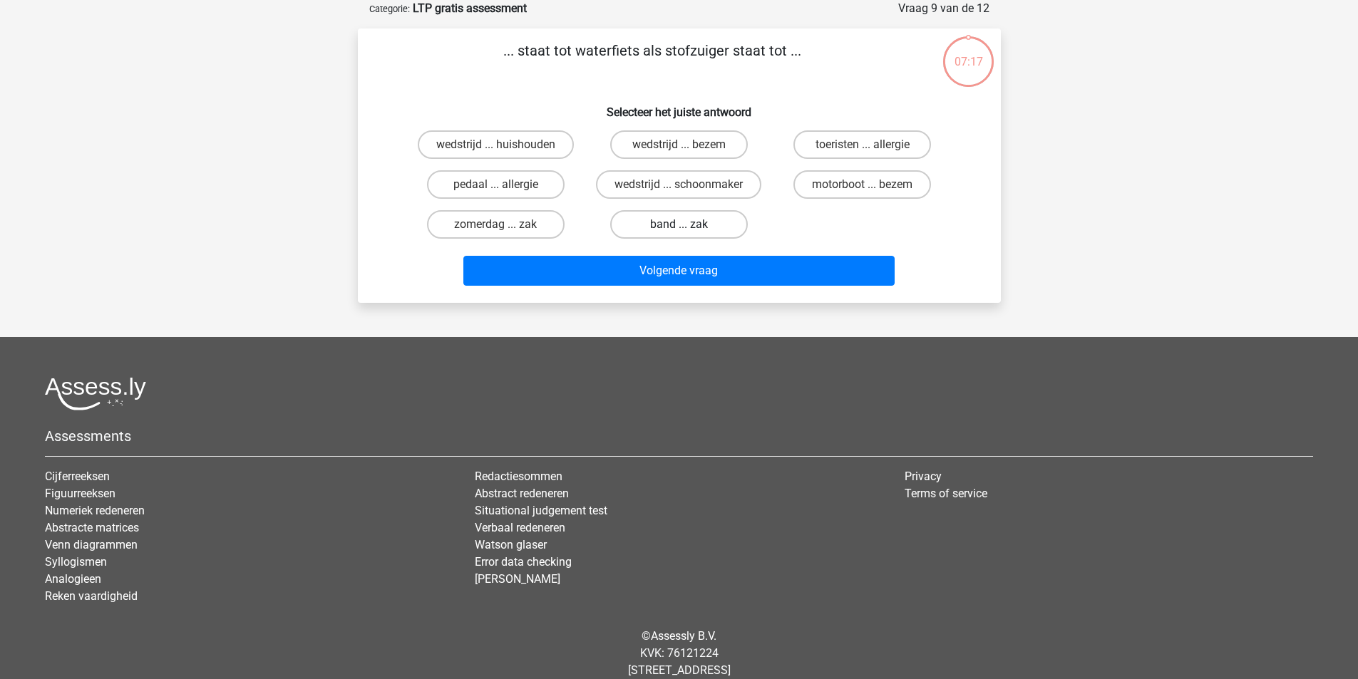
click at [668, 230] on label "band ... zak" at bounding box center [679, 224] width 138 height 29
click at [679, 230] on input "band ... zak" at bounding box center [683, 229] width 9 height 9
radio input "true"
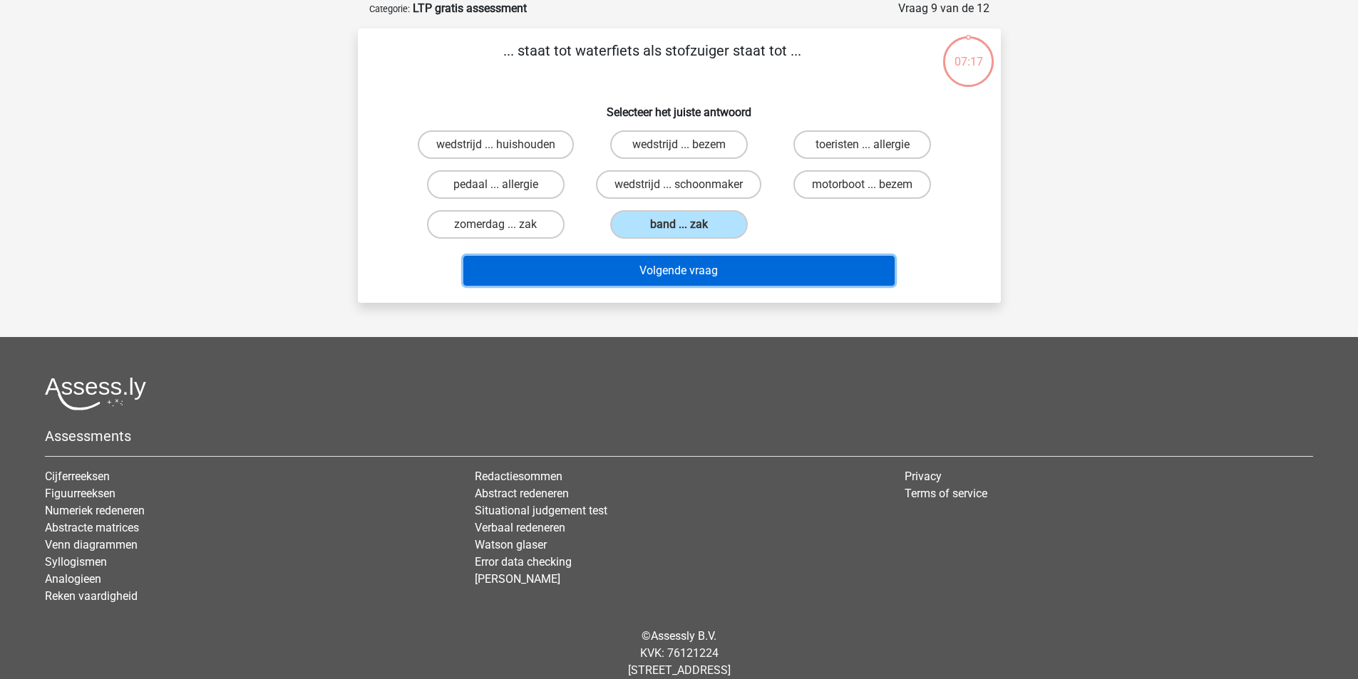
click at [661, 272] on button "Volgende vraag" at bounding box center [678, 271] width 431 height 30
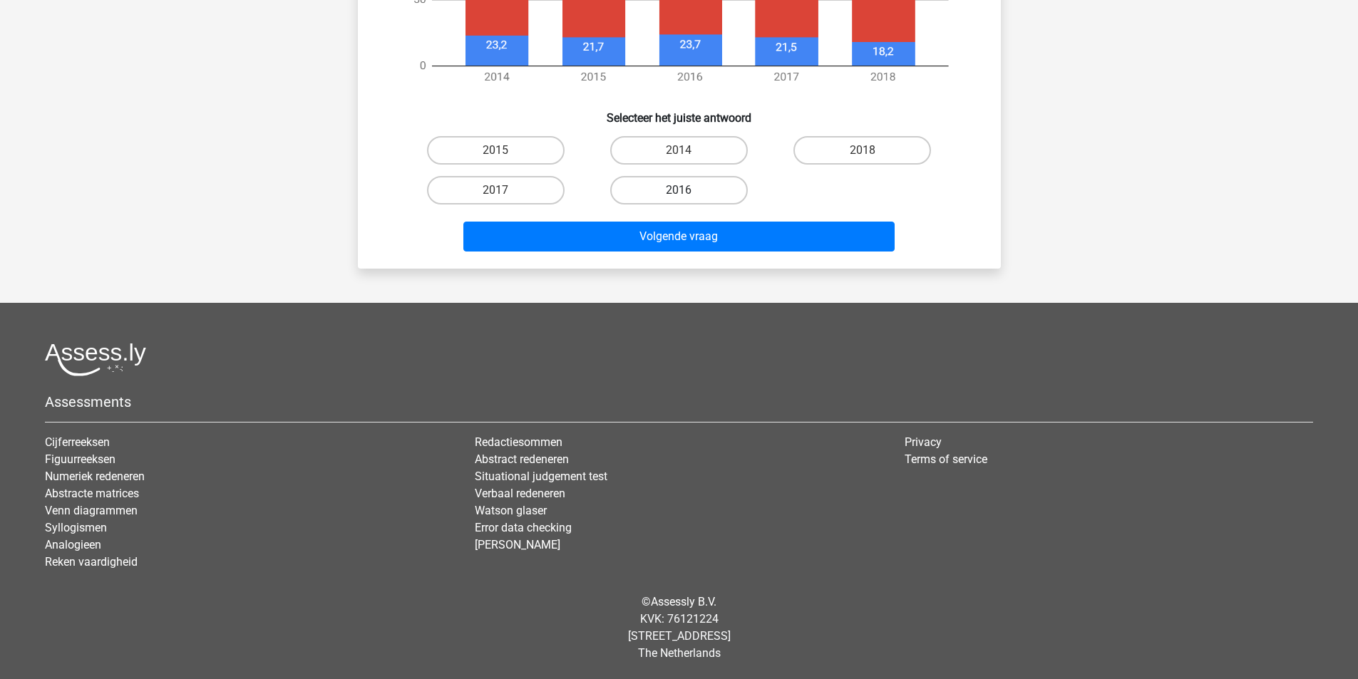
click at [702, 184] on label "2016" at bounding box center [679, 190] width 138 height 29
click at [688, 190] on input "2016" at bounding box center [683, 194] width 9 height 9
radio input "true"
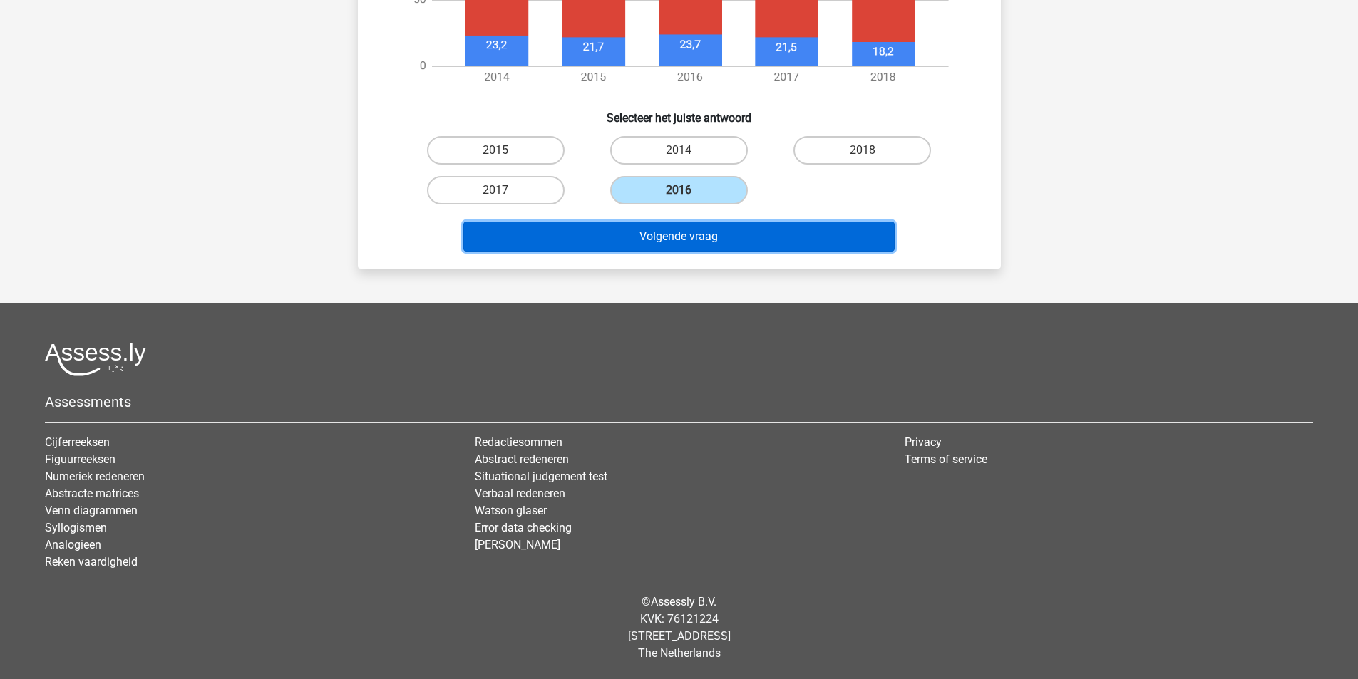
click at [708, 225] on button "Volgende vraag" at bounding box center [678, 237] width 431 height 30
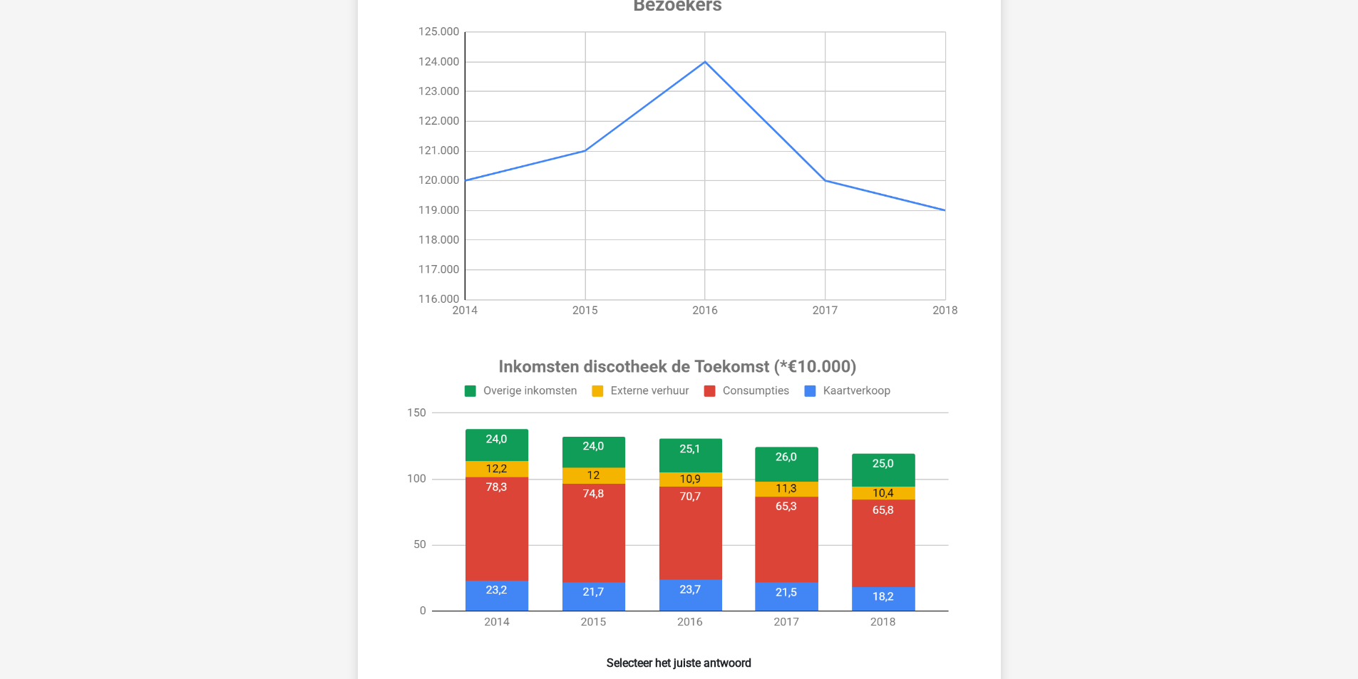
scroll to position [570, 0]
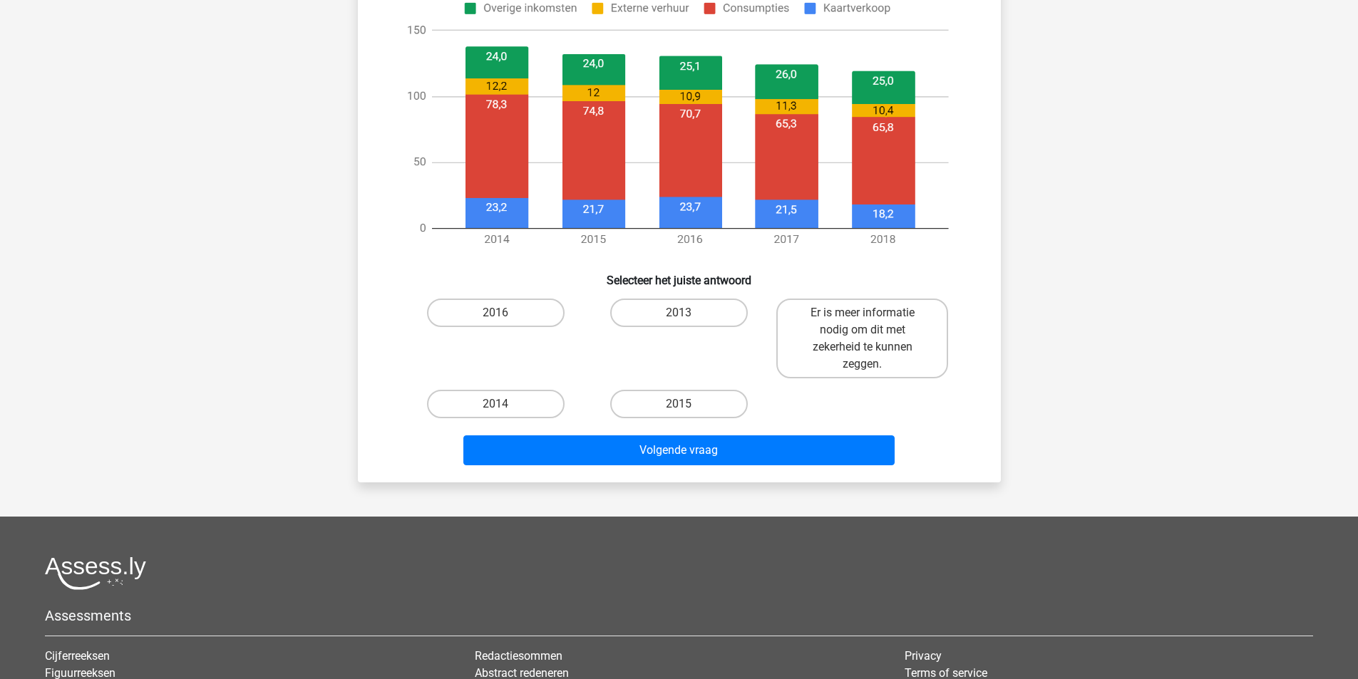
click at [670, 388] on div "2015" at bounding box center [678, 404] width 183 height 40
click at [671, 405] on label "2015" at bounding box center [679, 404] width 138 height 29
click at [679, 405] on input "2015" at bounding box center [683, 408] width 9 height 9
radio input "true"
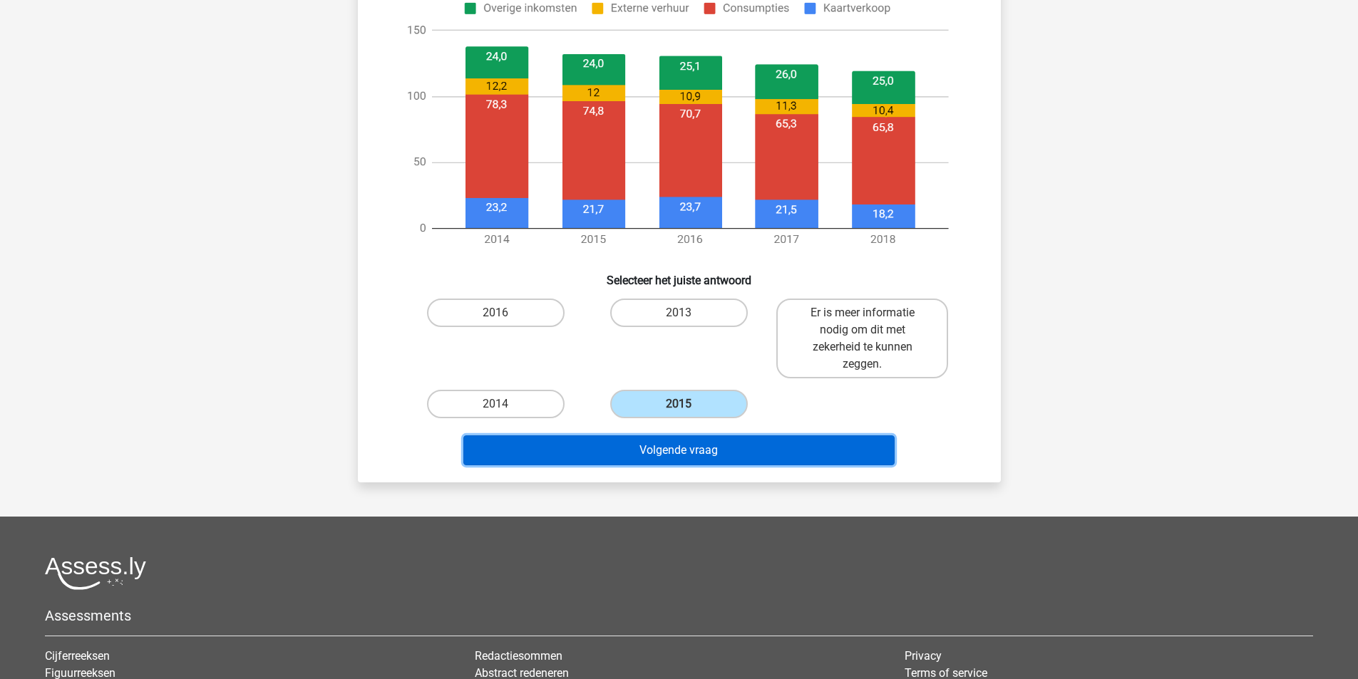
click at [661, 445] on button "Volgende vraag" at bounding box center [678, 451] width 431 height 30
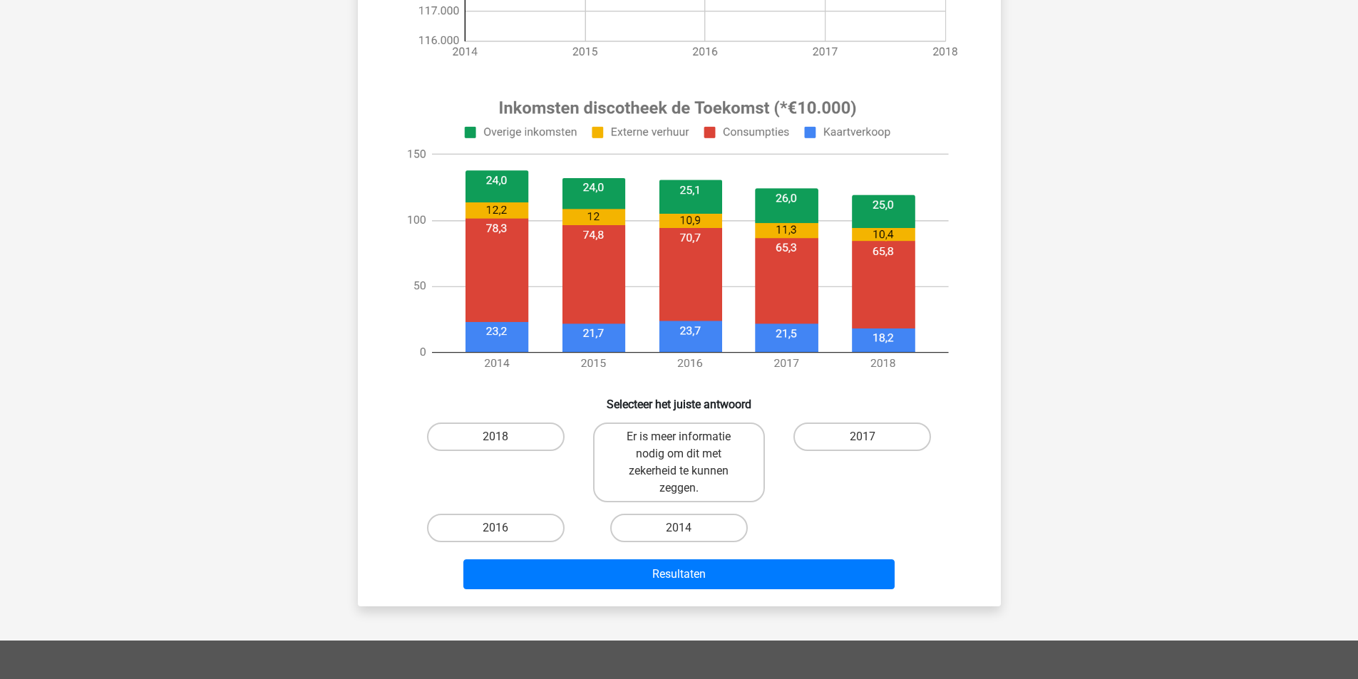
scroll to position [499, 0]
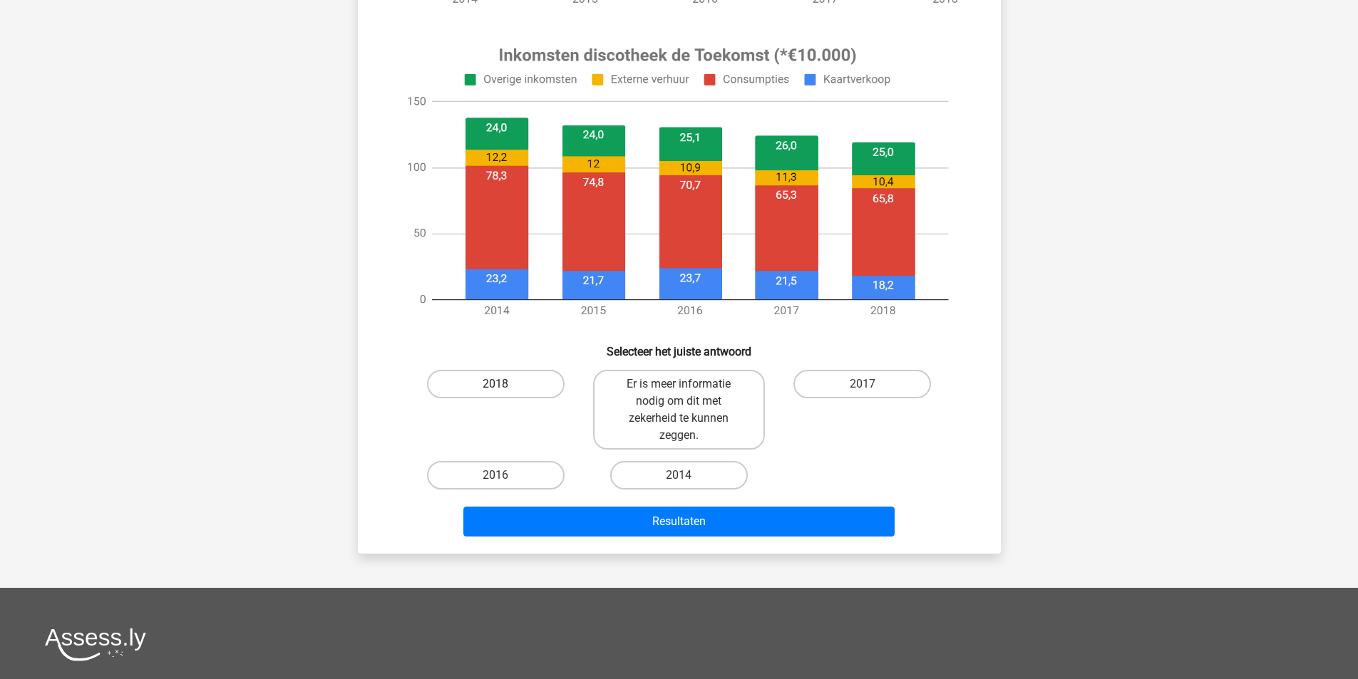
click at [485, 371] on label "2018" at bounding box center [496, 384] width 138 height 29
click at [495, 384] on input "2018" at bounding box center [499, 388] width 9 height 9
radio input "true"
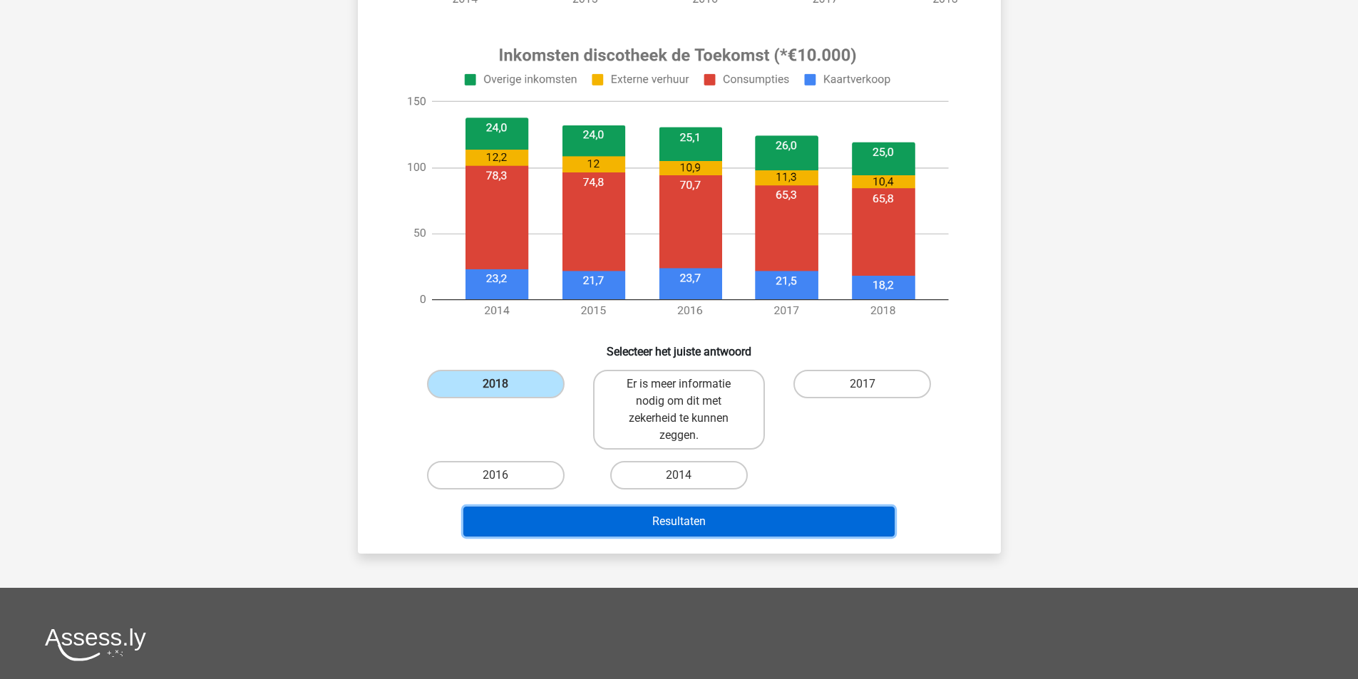
click at [570, 515] on button "Resultaten" at bounding box center [678, 522] width 431 height 30
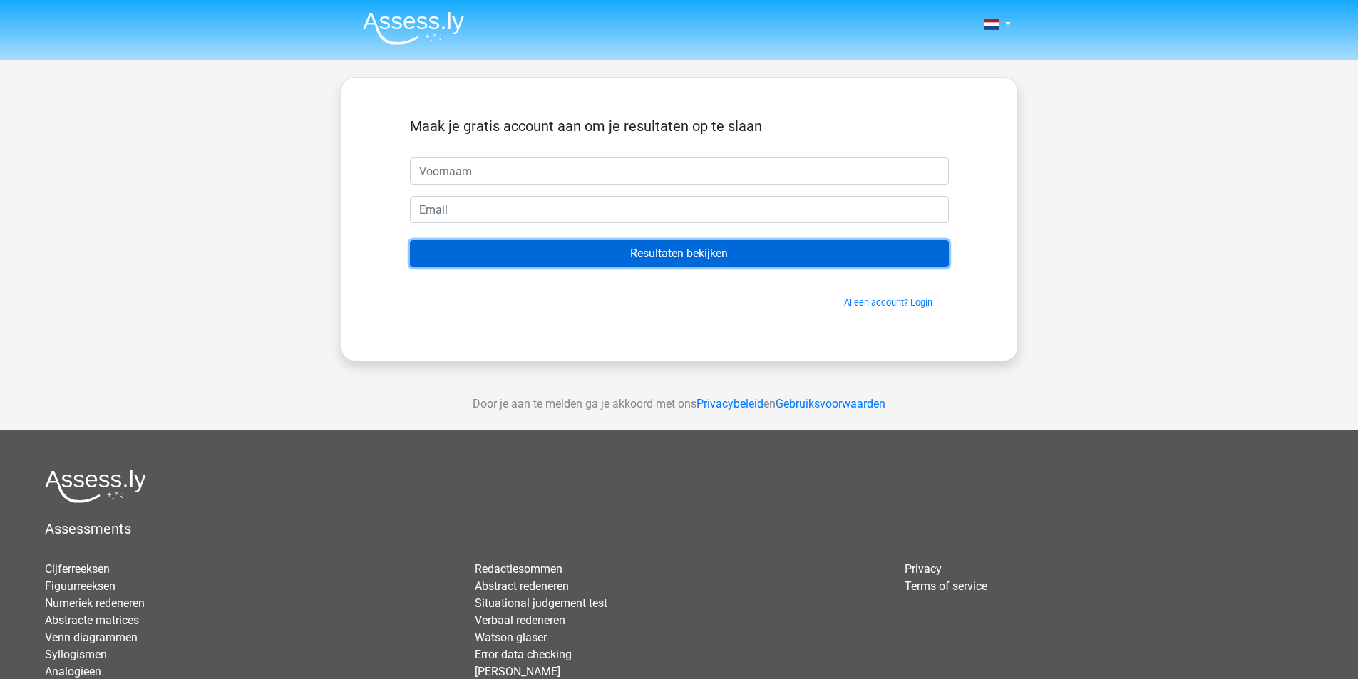
click at [792, 255] on input "Resultaten bekijken" at bounding box center [679, 253] width 539 height 27
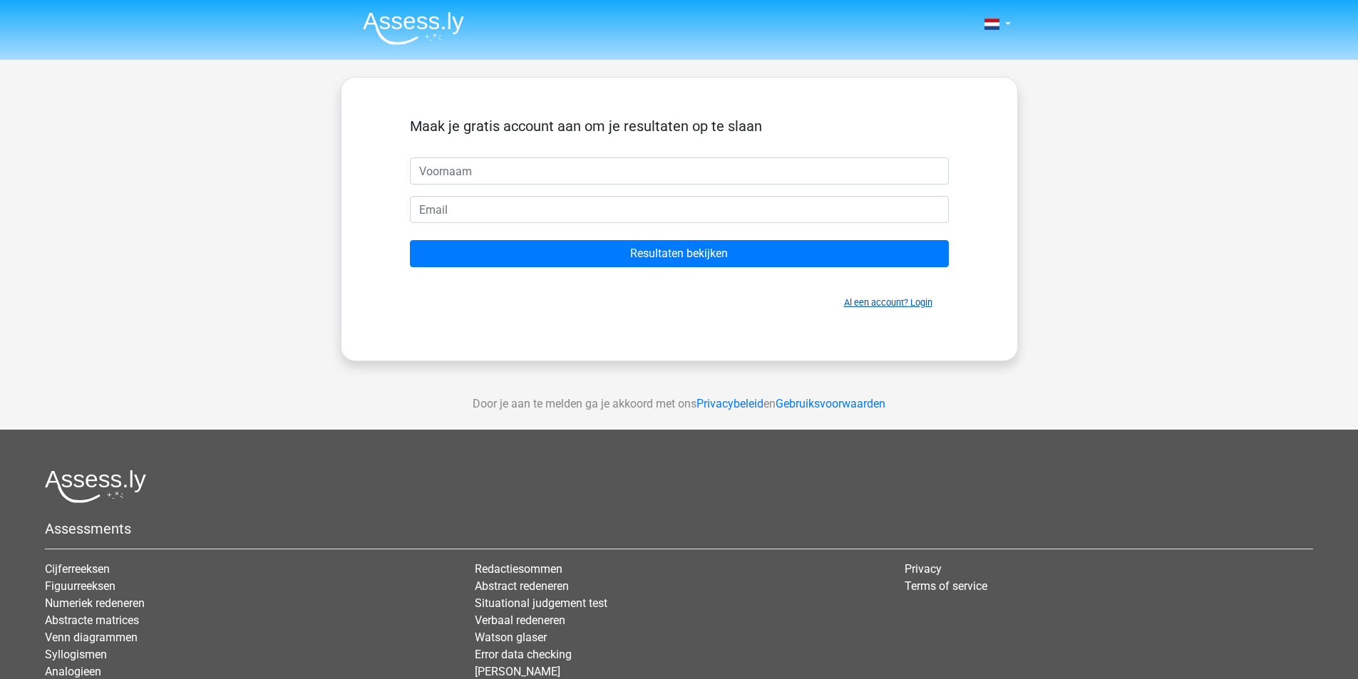
click at [872, 301] on link "Al een account? Login" at bounding box center [888, 302] width 88 height 11
